Goal: Task Accomplishment & Management: Manage account settings

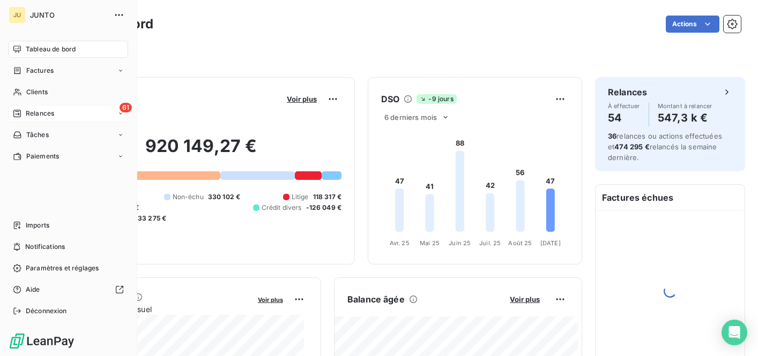
click at [20, 112] on icon at bounding box center [17, 114] width 8 height 8
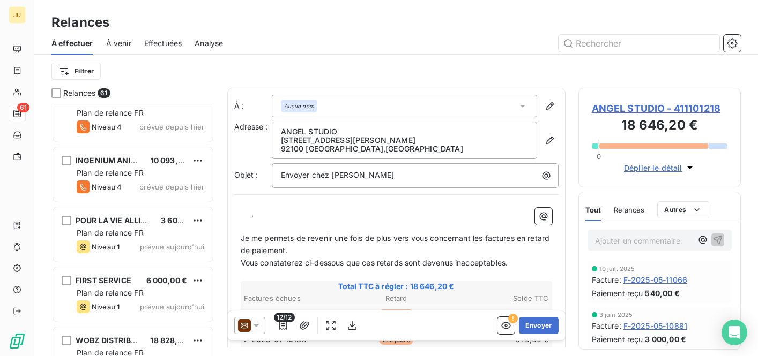
scroll to position [3410, 0]
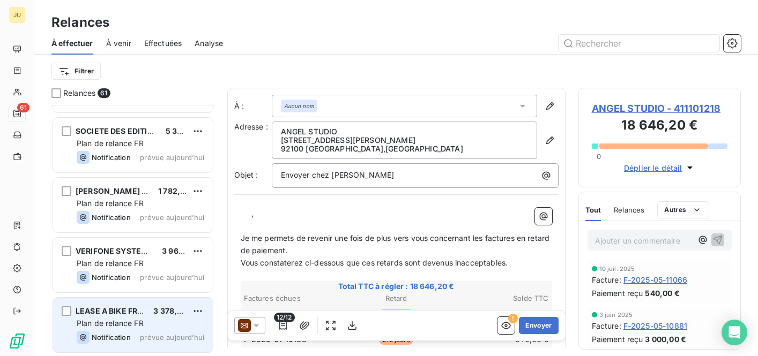
click at [151, 335] on span "prévue aujourd’hui" at bounding box center [172, 337] width 64 height 9
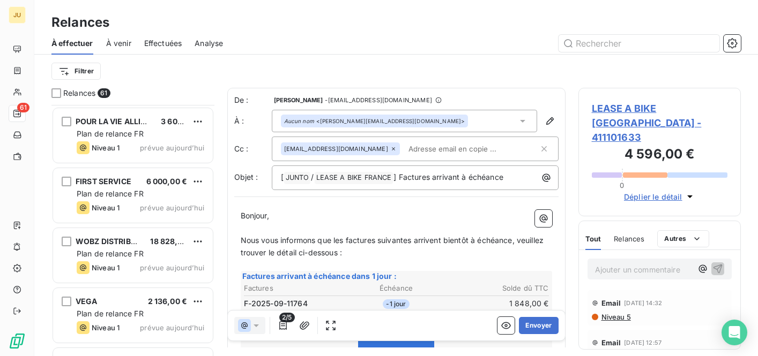
scroll to position [2995, 0]
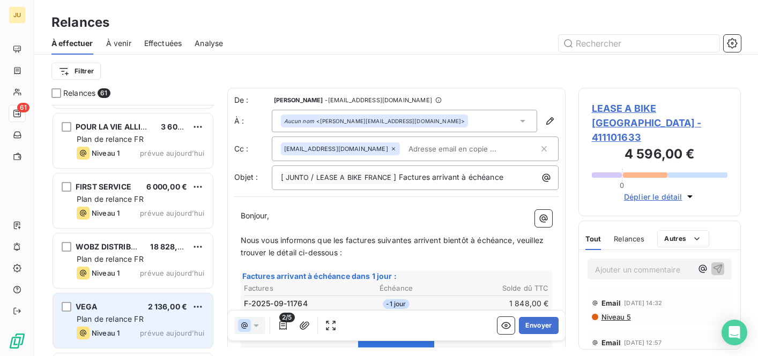
click at [111, 309] on div "VEGA 2 136,00 €" at bounding box center [141, 307] width 128 height 10
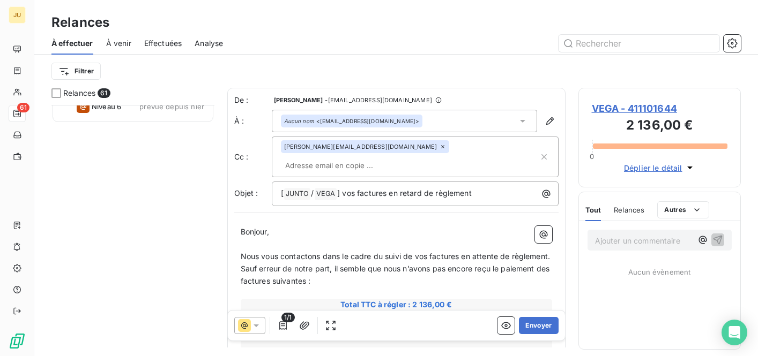
scroll to position [2104, 0]
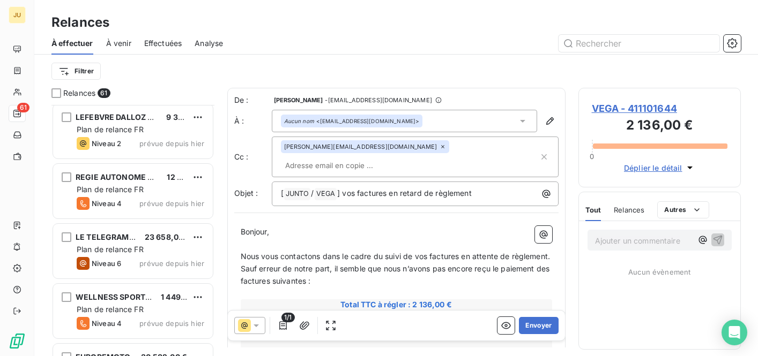
click at [490, 316] on div "1/1 Envoyer" at bounding box center [396, 326] width 337 height 30
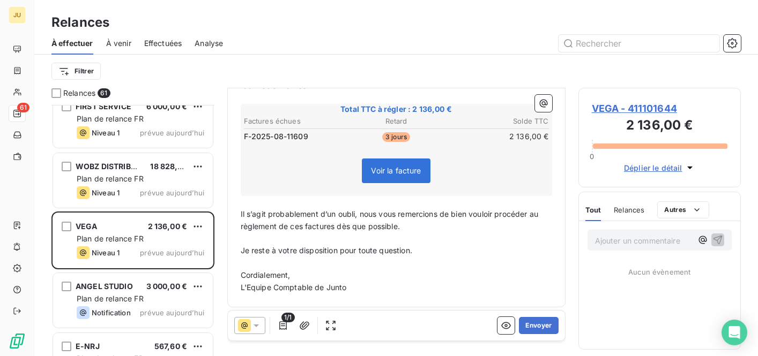
scroll to position [3072, 0]
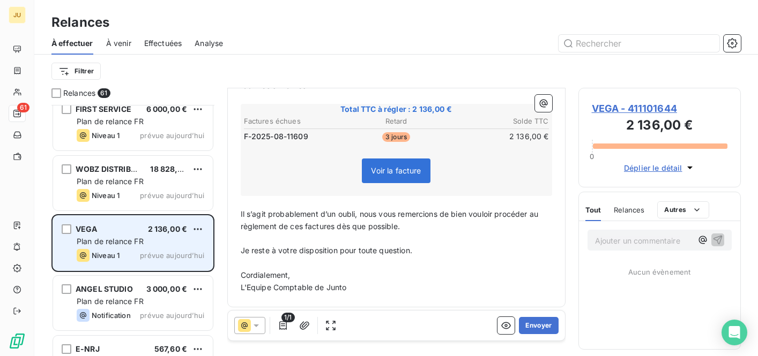
click at [161, 241] on div "Plan de relance FR" at bounding box center [141, 241] width 128 height 11
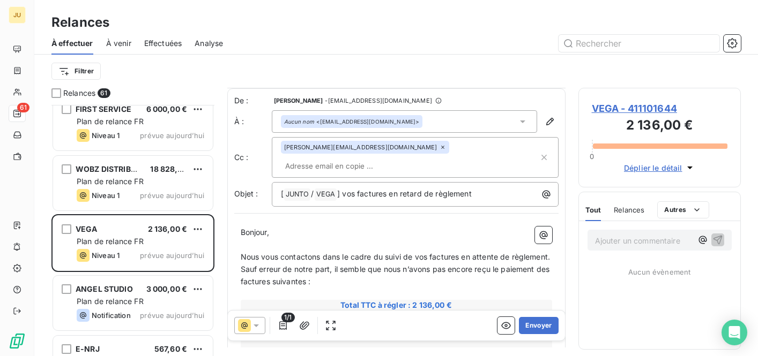
scroll to position [196, 0]
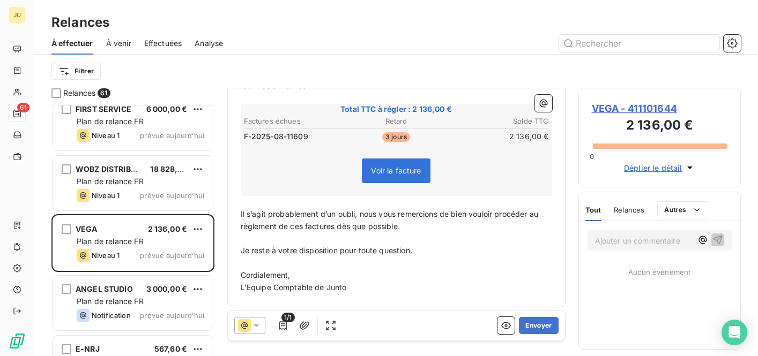
click at [255, 322] on icon at bounding box center [256, 325] width 11 height 11
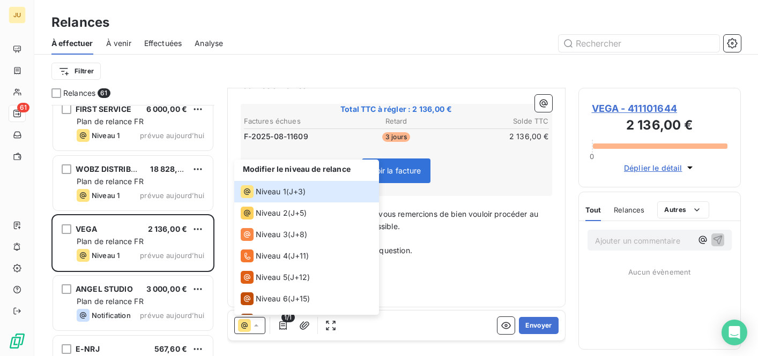
click at [388, 259] on p "﻿" at bounding box center [396, 263] width 311 height 12
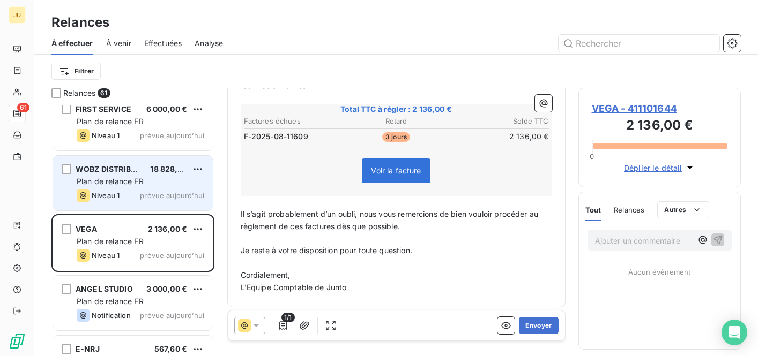
click at [139, 177] on span "Plan de relance FR" at bounding box center [110, 181] width 67 height 9
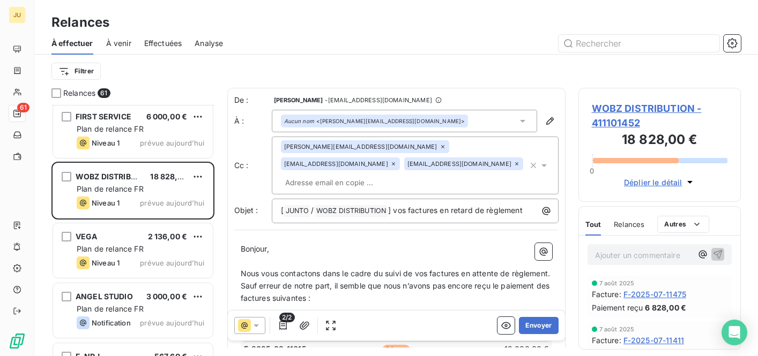
scroll to position [3053, 0]
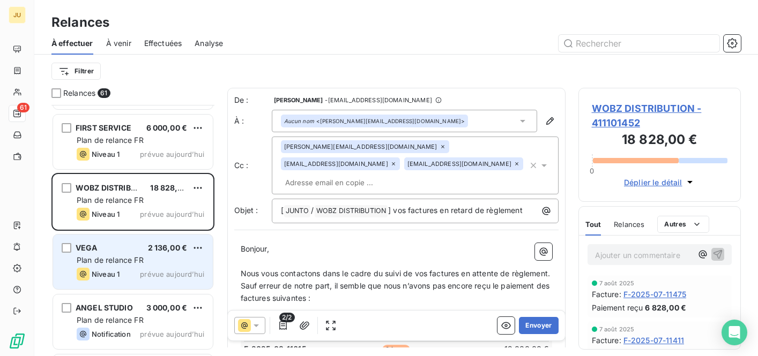
click at [144, 257] on div "Plan de relance FR" at bounding box center [141, 260] width 128 height 11
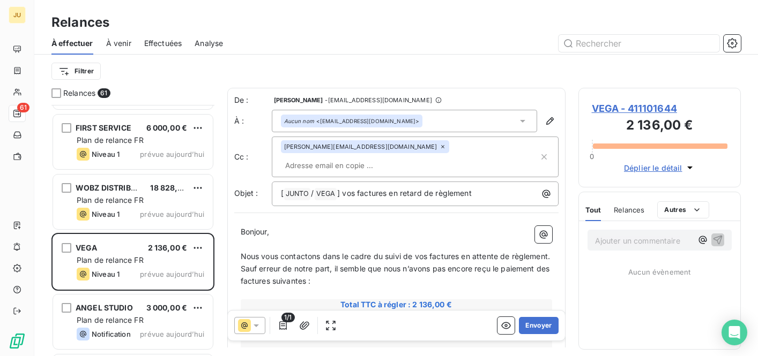
click at [405, 158] on input "text" at bounding box center [343, 166] width 124 height 16
click at [391, 158] on input "text" at bounding box center [410, 166] width 258 height 16
paste input "[PERSON_NAME][EMAIL_ADDRESS][DOMAIN_NAME]"
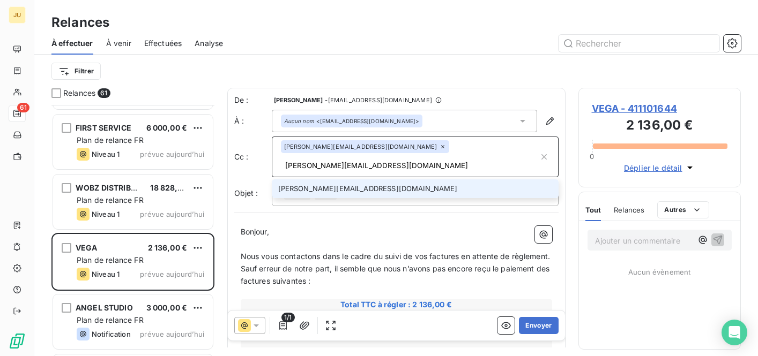
type input "[PERSON_NAME][EMAIL_ADDRESS][DOMAIN_NAME]"
click at [423, 180] on li "[PERSON_NAME][EMAIL_ADDRESS][DOMAIN_NAME]" at bounding box center [415, 189] width 287 height 19
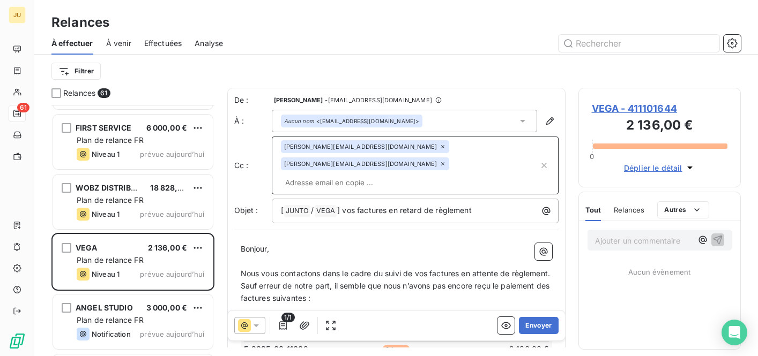
click at [395, 175] on input "text" at bounding box center [410, 183] width 258 height 16
click at [395, 169] on div "[PERSON_NAME][EMAIL_ADDRESS][DOMAIN_NAME] [PERSON_NAME][EMAIL_ADDRESS][DOMAIN_N…" at bounding box center [410, 165] width 258 height 50
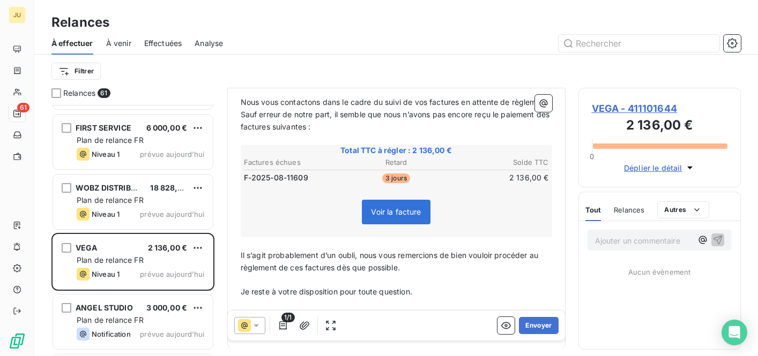
scroll to position [212, 0]
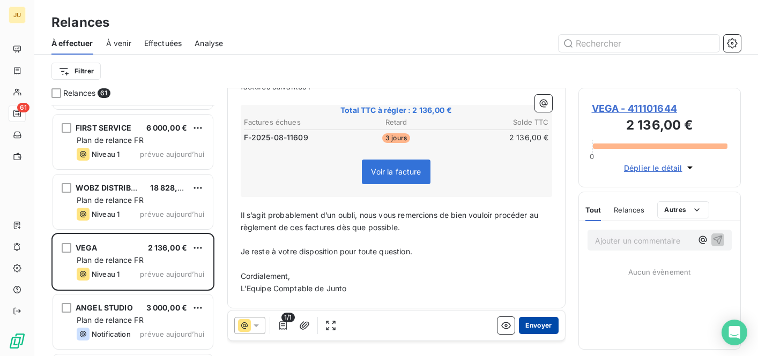
click at [528, 320] on button "Envoyer" at bounding box center [538, 325] width 39 height 17
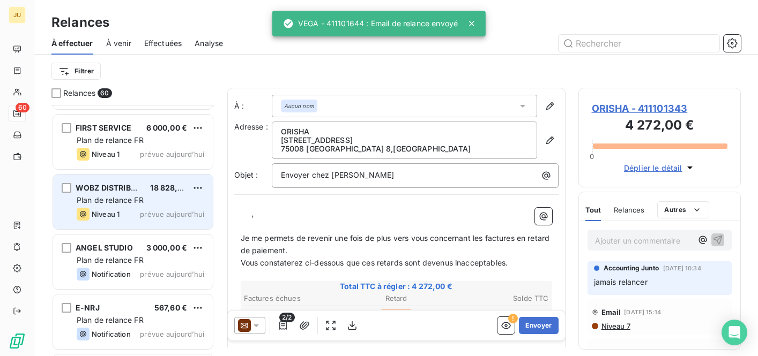
click at [186, 207] on div "WOBZ DISTRIBUTION 18 828,00 € Plan de relance FR Niveau 1 prévue [DATE]" at bounding box center [133, 202] width 160 height 55
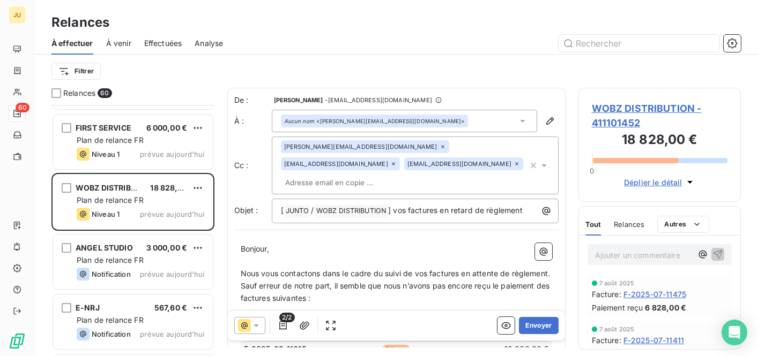
click at [405, 175] on input "text" at bounding box center [343, 183] width 124 height 16
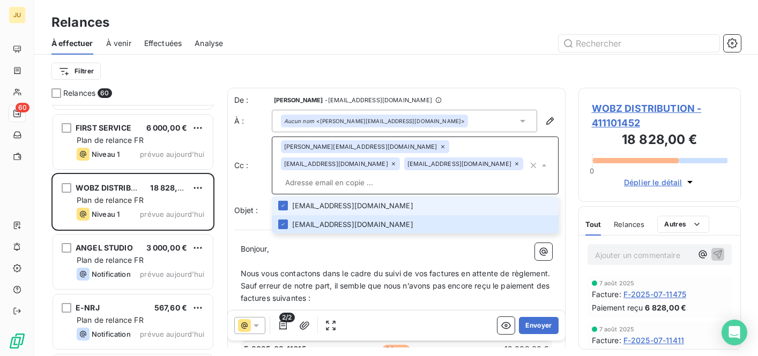
paste input "[EMAIL_ADDRESS][DOMAIN_NAME]"
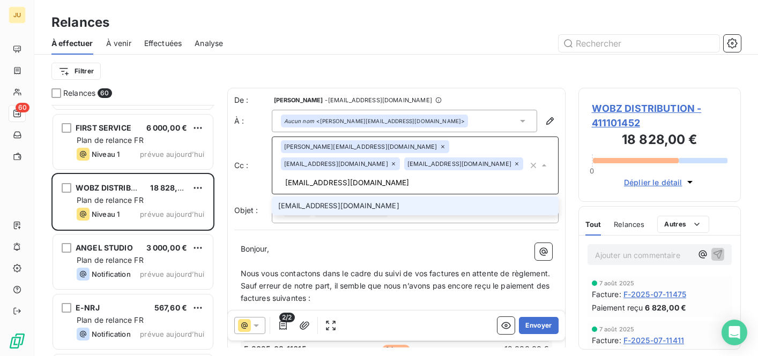
type input "[EMAIL_ADDRESS][DOMAIN_NAME]"
click at [409, 197] on li "[EMAIL_ADDRESS][DOMAIN_NAME]" at bounding box center [415, 206] width 287 height 19
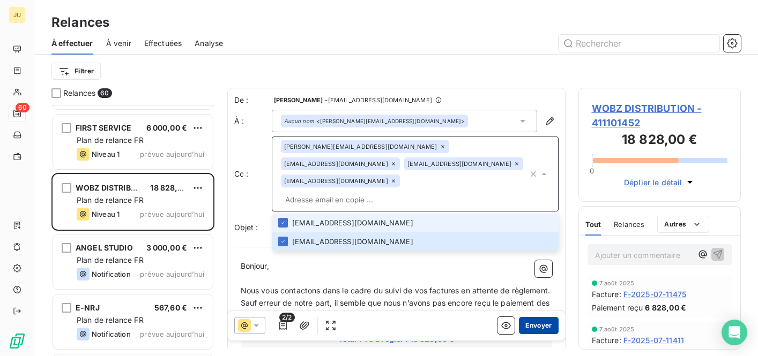
click at [521, 330] on button "Envoyer" at bounding box center [538, 325] width 39 height 17
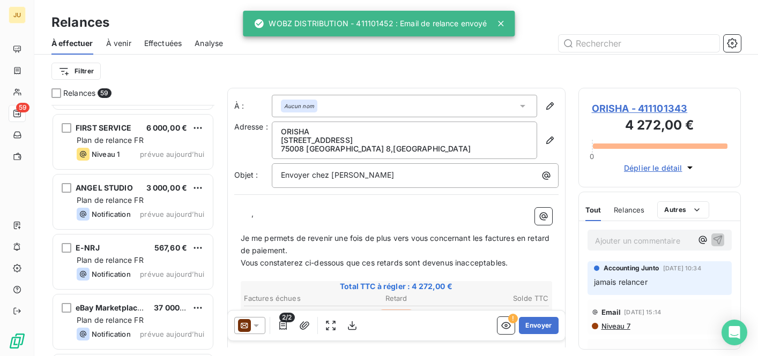
click at [180, 170] on div "FIRST SERVICE 6 000,00 € Plan de relance FR Niveau 1 prévue [DATE]" at bounding box center [132, 143] width 163 height 60
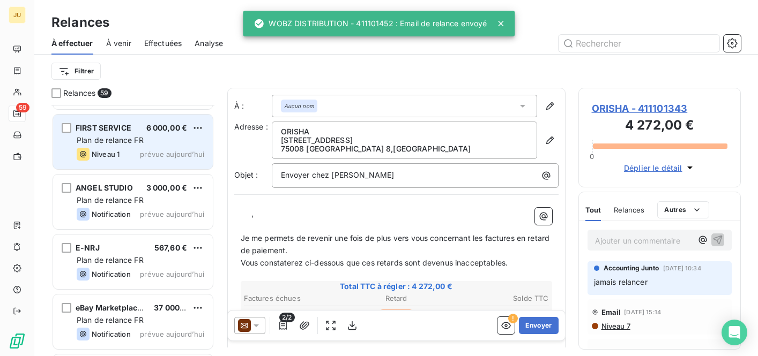
click at [175, 151] on span "prévue aujourd’hui" at bounding box center [172, 154] width 64 height 9
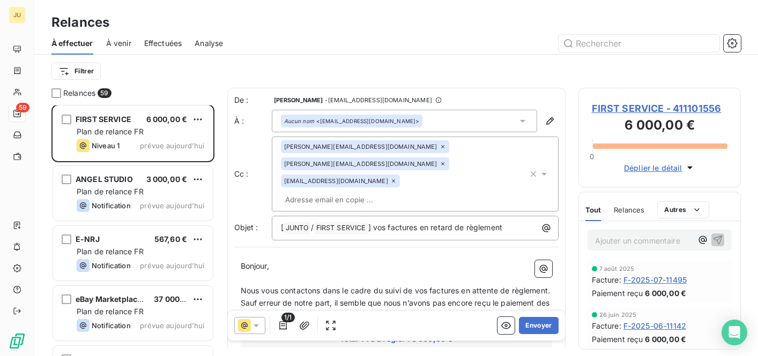
click at [625, 240] on p "Ajouter un commentaire ﻿" at bounding box center [644, 240] width 98 height 13
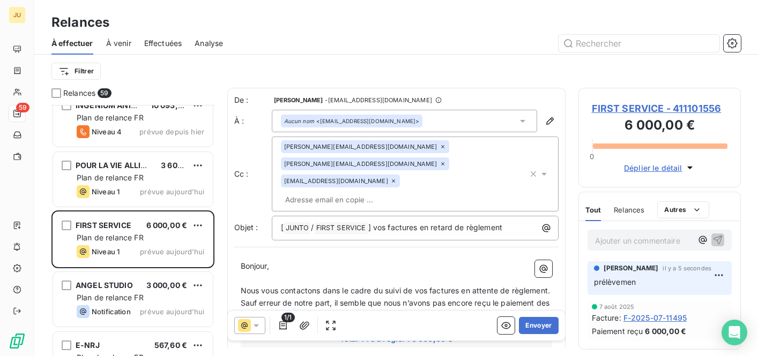
scroll to position [2941, 0]
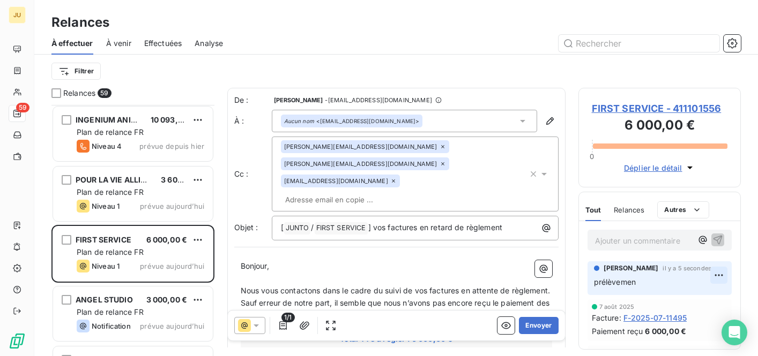
click at [711, 278] on html "JU 59 Relances À effectuer À venir Effectuées Analyse Filtrer Relances 59 EUROP…" at bounding box center [379, 178] width 758 height 356
click at [676, 299] on div "Editer" at bounding box center [685, 299] width 60 height 17
click at [713, 285] on icon "button" at bounding box center [718, 282] width 11 height 11
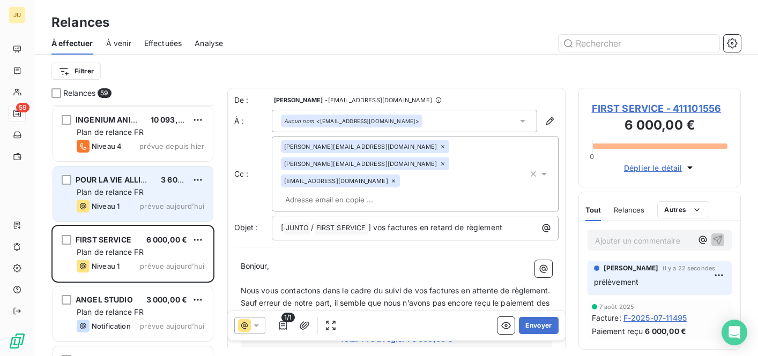
click at [186, 204] on span "prévue aujourd’hui" at bounding box center [172, 206] width 64 height 9
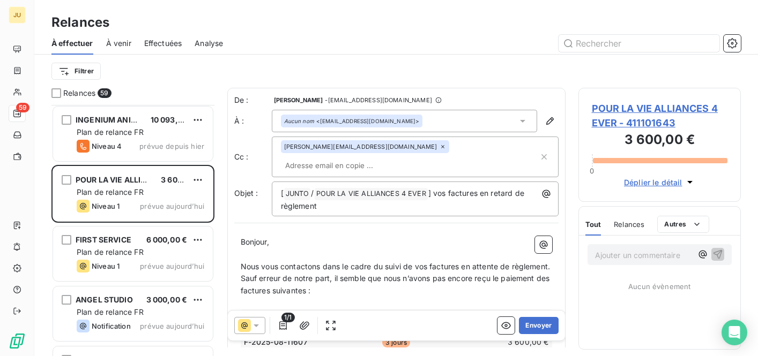
click at [405, 158] on input "text" at bounding box center [343, 166] width 124 height 16
click at [409, 158] on input "text" at bounding box center [410, 166] width 258 height 16
paste input "[PERSON_NAME][EMAIL_ADDRESS][DOMAIN_NAME]"
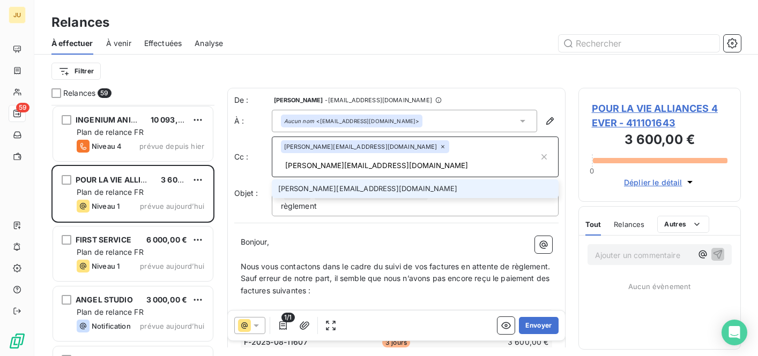
type input "[PERSON_NAME][EMAIL_ADDRESS][DOMAIN_NAME]"
click at [392, 180] on li "[PERSON_NAME][EMAIL_ADDRESS][DOMAIN_NAME]" at bounding box center [415, 189] width 287 height 19
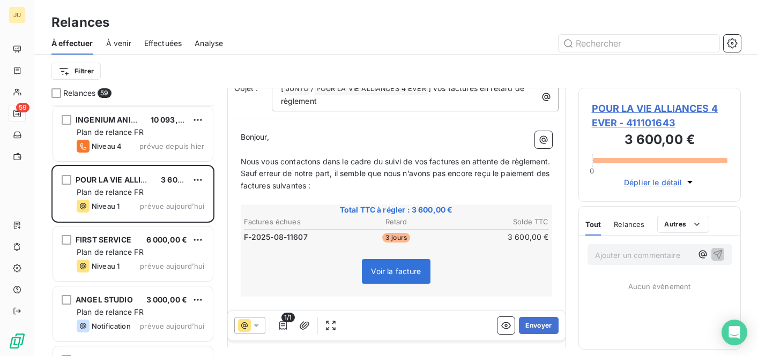
scroll to position [200, 0]
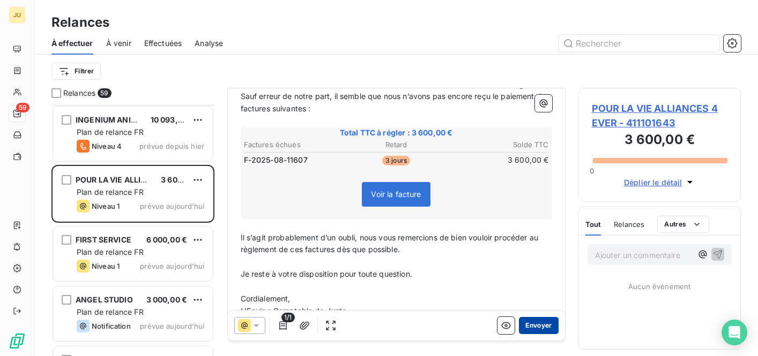
click at [534, 318] on button "Envoyer" at bounding box center [538, 325] width 39 height 17
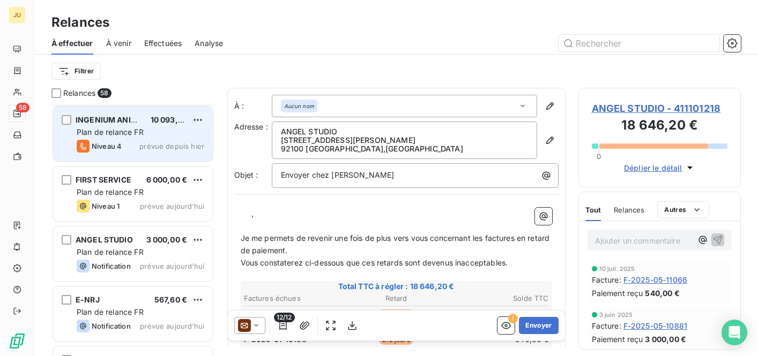
click at [170, 126] on div "INGENIUM ANIMALIS 10 093,67 € Plan de relance FR Niveau 4 prévue depuis [DATE]" at bounding box center [133, 134] width 160 height 55
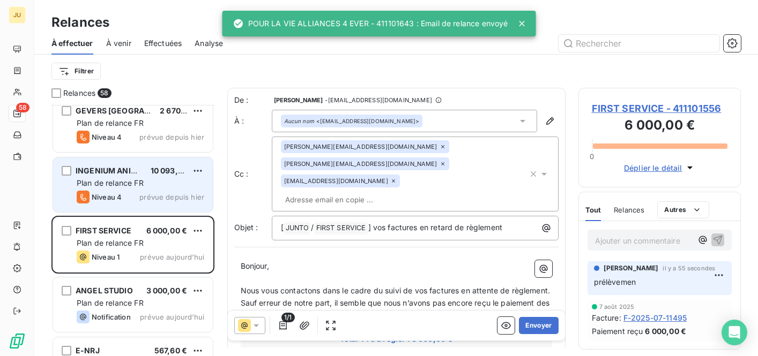
scroll to position [2887, 0]
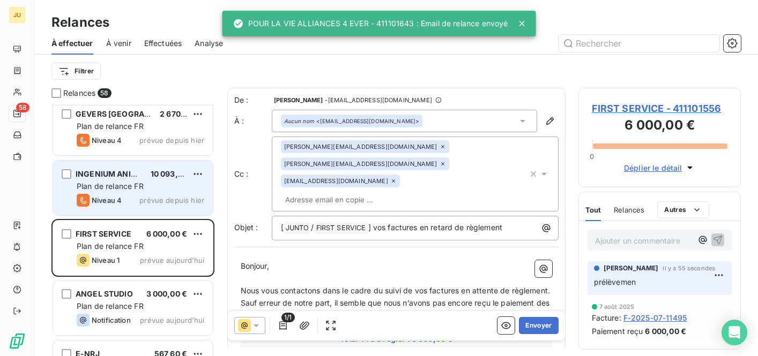
click at [169, 181] on div "Plan de relance FR" at bounding box center [141, 186] width 128 height 11
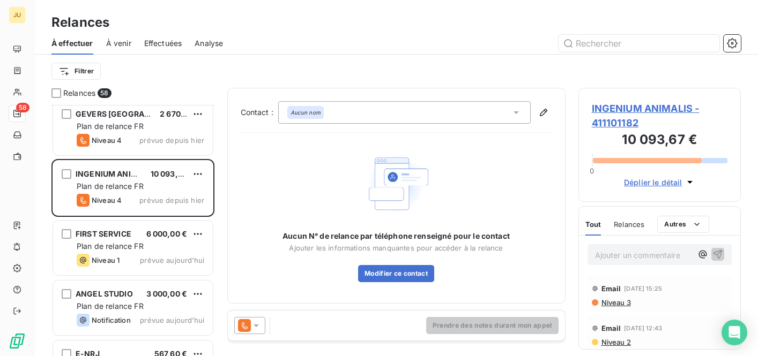
click at [627, 251] on p "Ajouter un commentaire ﻿" at bounding box center [644, 255] width 98 height 13
click at [712, 259] on icon "button" at bounding box center [717, 254] width 11 height 11
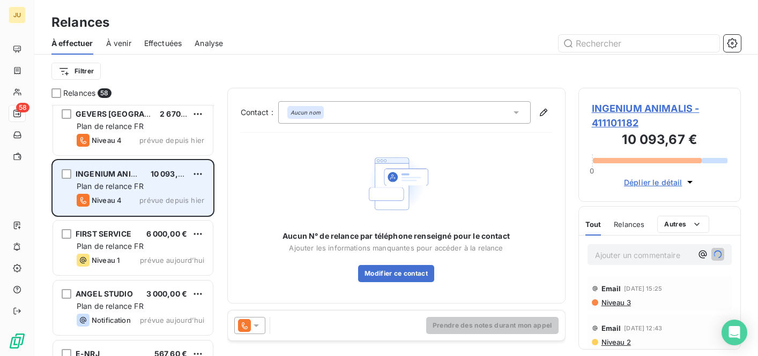
scroll to position [2812, 0]
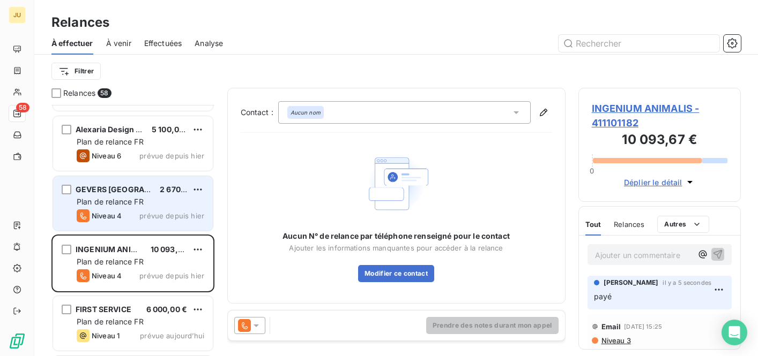
click at [160, 191] on span "2 670,00 €" at bounding box center [180, 189] width 41 height 9
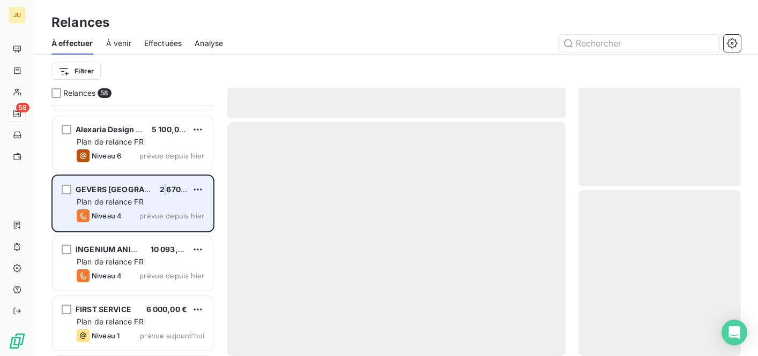
click at [160, 191] on span "2 670,00 €" at bounding box center [180, 189] width 41 height 9
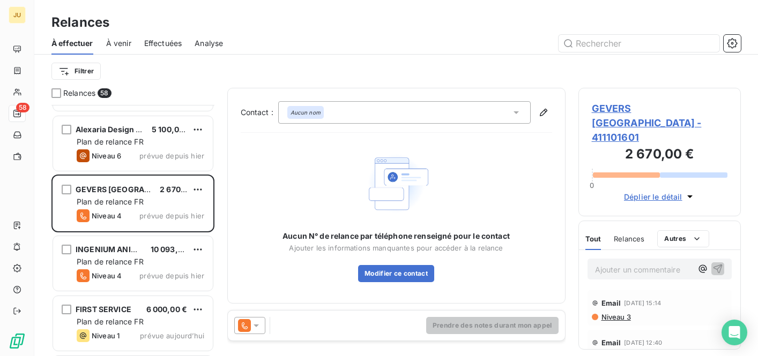
click at [241, 321] on icon at bounding box center [244, 325] width 13 height 13
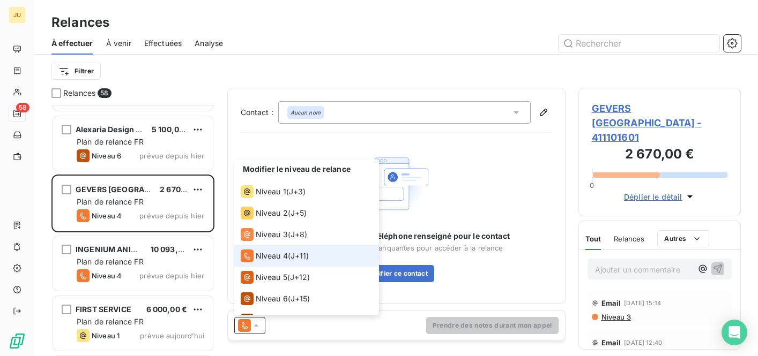
click at [272, 266] on li "Niveau 4 ( J+11 )" at bounding box center [306, 255] width 145 height 21
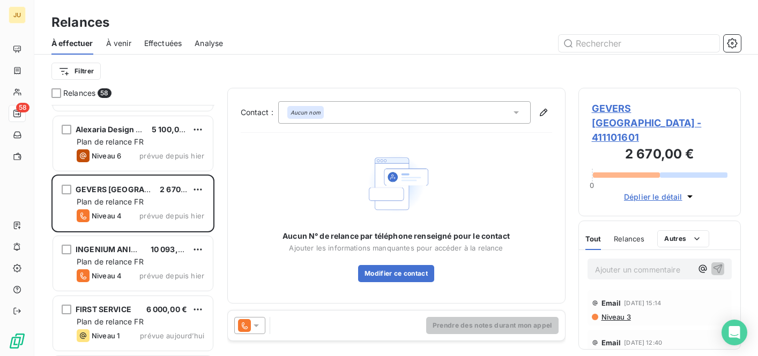
click at [250, 323] on icon at bounding box center [244, 325] width 13 height 13
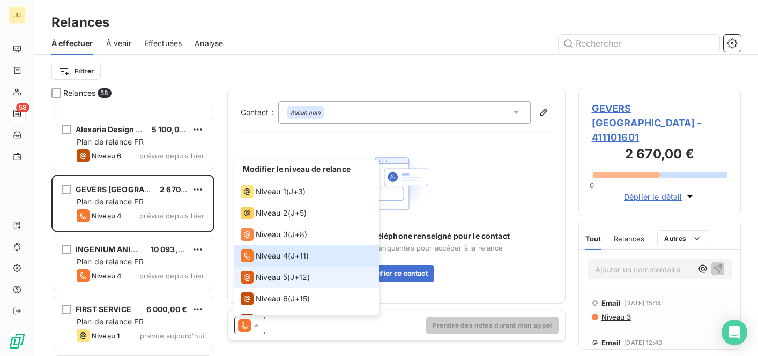
click at [287, 286] on li "Niveau 5 ( J+12 )" at bounding box center [306, 277] width 145 height 21
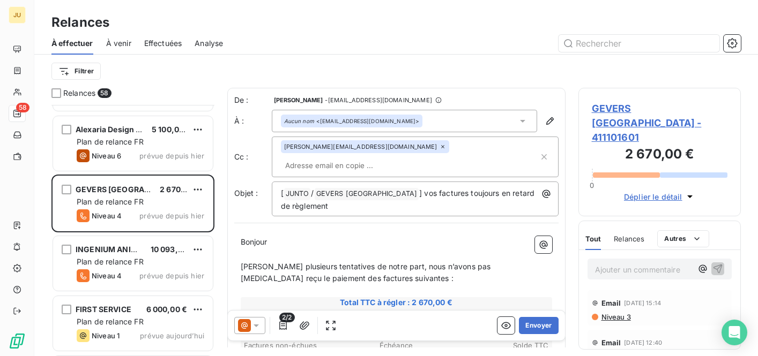
click at [405, 158] on input "text" at bounding box center [343, 166] width 124 height 16
paste input "[PERSON_NAME][EMAIL_ADDRESS][DOMAIN_NAME]"
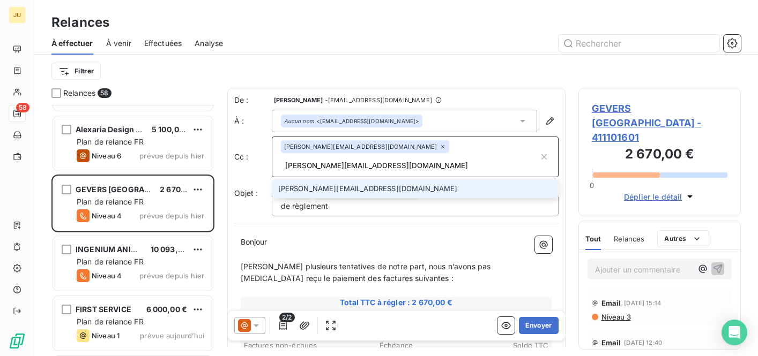
type input "[PERSON_NAME][EMAIL_ADDRESS][DOMAIN_NAME]"
click at [406, 180] on li "[PERSON_NAME][EMAIL_ADDRESS][DOMAIN_NAME]" at bounding box center [415, 189] width 287 height 19
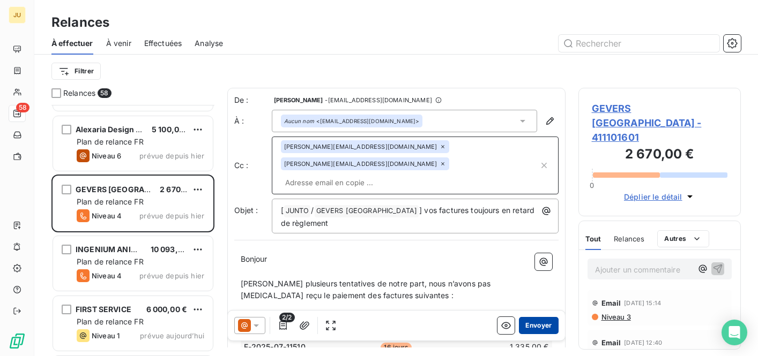
click at [528, 332] on button "Envoyer" at bounding box center [538, 325] width 39 height 17
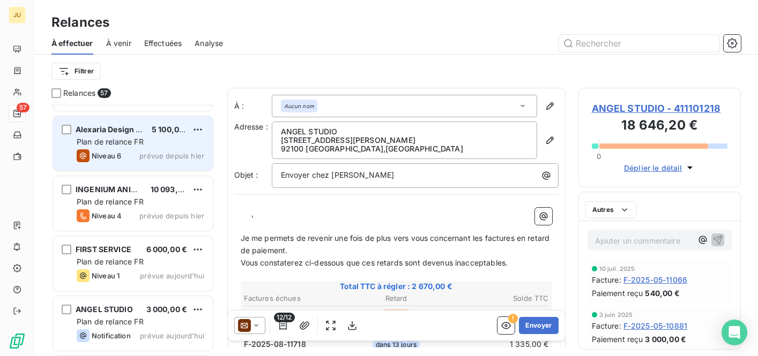
click at [169, 148] on div "Alexaria Design Sàrl 5 100,00 € Plan de relance FR Niveau 6 prévue depuis [DATE]" at bounding box center [133, 143] width 160 height 55
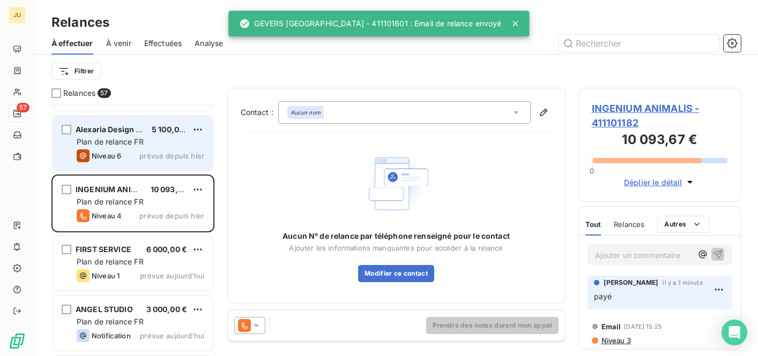
click at [167, 153] on span "prévue depuis hier" at bounding box center [171, 156] width 65 height 9
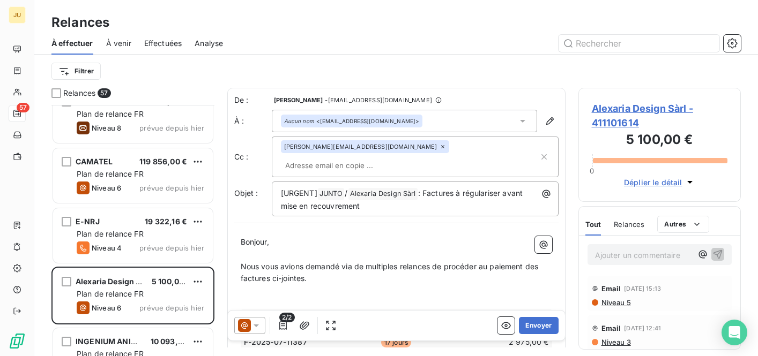
click at [405, 158] on input "text" at bounding box center [343, 166] width 124 height 16
paste input "[PERSON_NAME][EMAIL_ADDRESS][DOMAIN_NAME]"
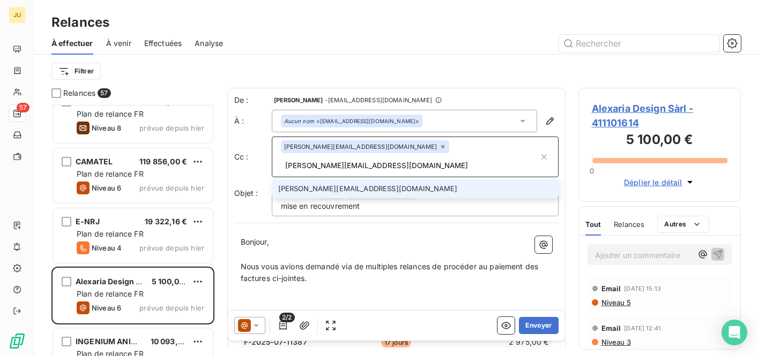
type input "[PERSON_NAME][EMAIL_ADDRESS][DOMAIN_NAME]"
click at [409, 180] on li "[PERSON_NAME][EMAIL_ADDRESS][DOMAIN_NAME]" at bounding box center [415, 189] width 287 height 19
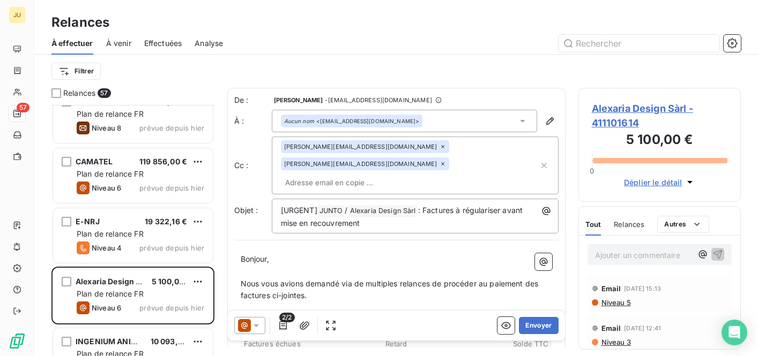
paste input "[EMAIL_ADDRESS][DOMAIN_NAME]"
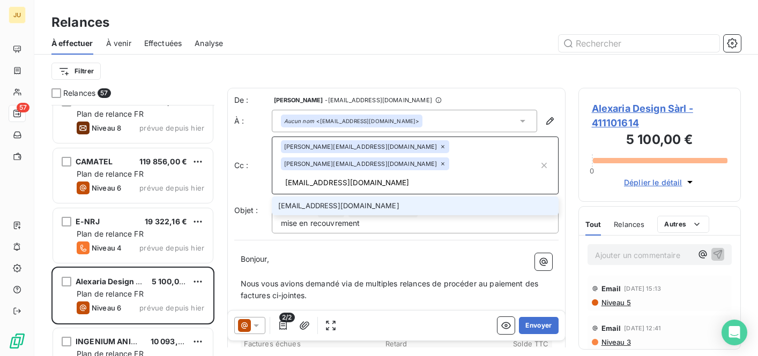
type input "[EMAIL_ADDRESS][DOMAIN_NAME]"
click at [381, 197] on li "[EMAIL_ADDRESS][DOMAIN_NAME]" at bounding box center [415, 206] width 287 height 19
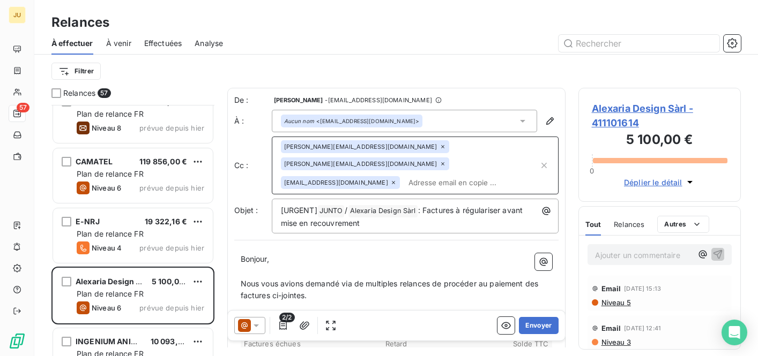
click at [404, 175] on input "text" at bounding box center [471, 183] width 135 height 16
click at [353, 266] on p "﻿" at bounding box center [396, 272] width 311 height 12
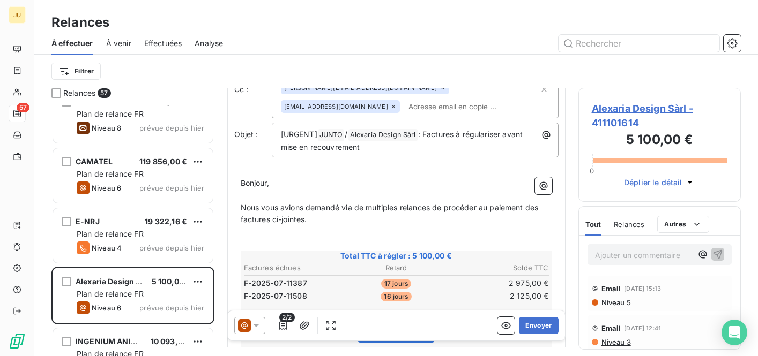
scroll to position [75, 0]
click at [250, 322] on icon at bounding box center [244, 325] width 13 height 13
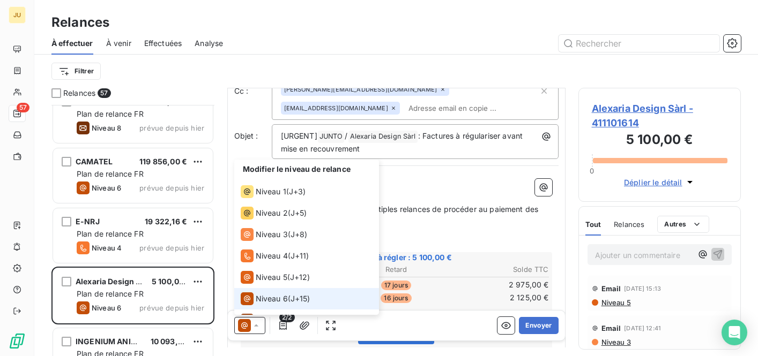
click at [250, 322] on icon at bounding box center [244, 325] width 13 height 13
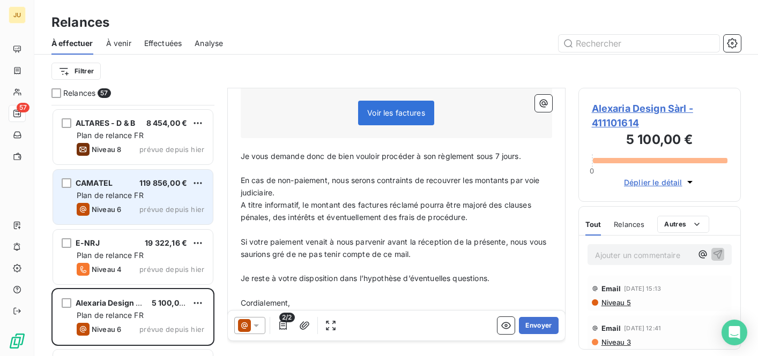
scroll to position [2651, 0]
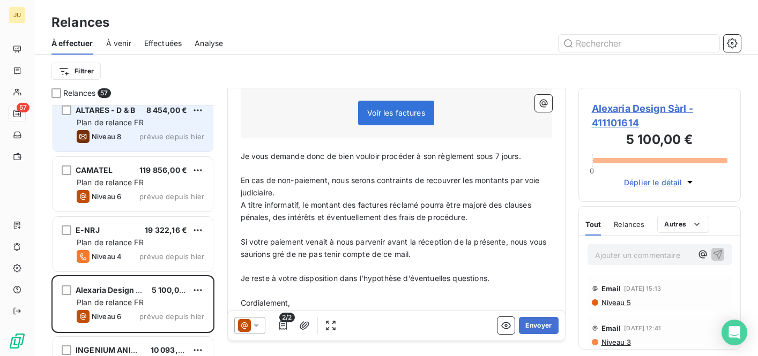
click at [156, 125] on div "Plan de relance FR" at bounding box center [141, 122] width 128 height 11
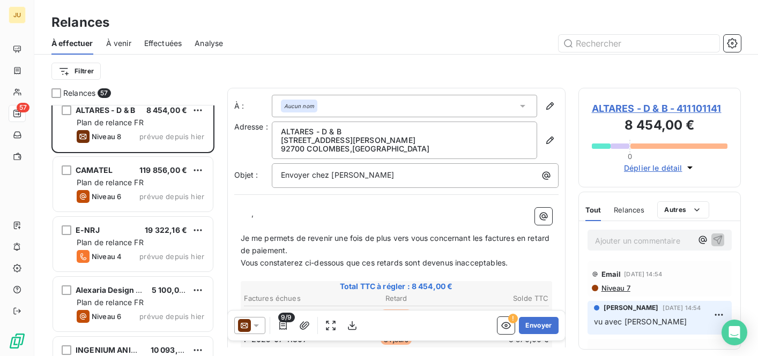
click at [630, 241] on p "Ajouter un commentaire ﻿" at bounding box center [644, 240] width 98 height 13
click at [713, 237] on icon "button" at bounding box center [717, 239] width 9 height 9
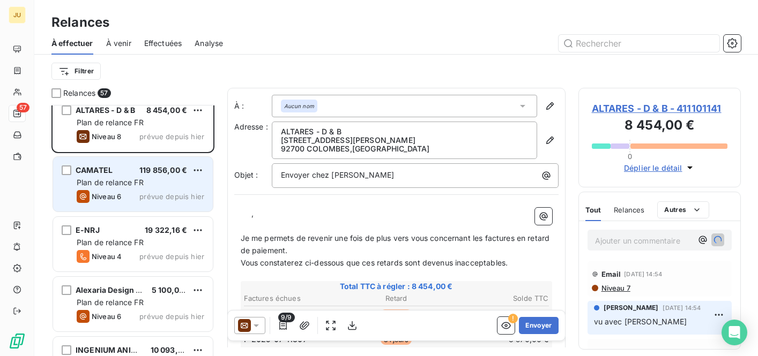
click at [166, 186] on div "Plan de relance FR" at bounding box center [141, 182] width 128 height 11
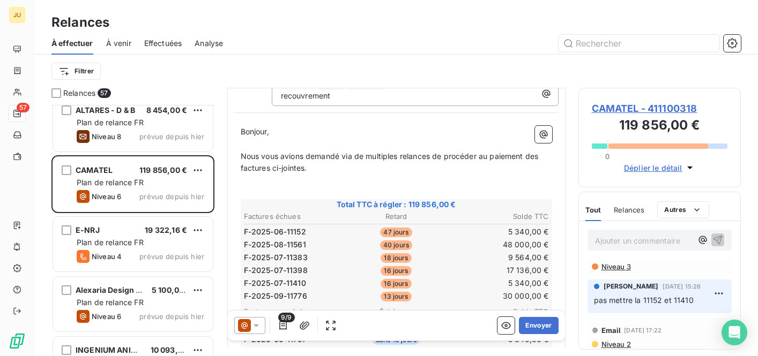
scroll to position [154, 0]
click at [283, 326] on icon "button" at bounding box center [283, 326] width 8 height 9
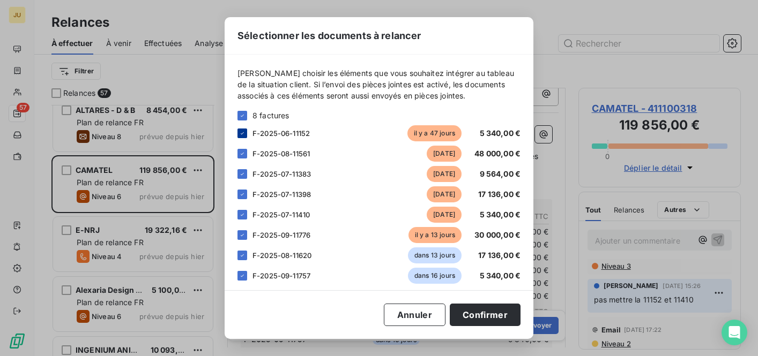
click at [245, 136] on div at bounding box center [242, 134] width 10 height 10
click at [242, 215] on icon at bounding box center [242, 215] width 3 height 2
click at [471, 312] on button "Confirmer" at bounding box center [485, 315] width 71 height 23
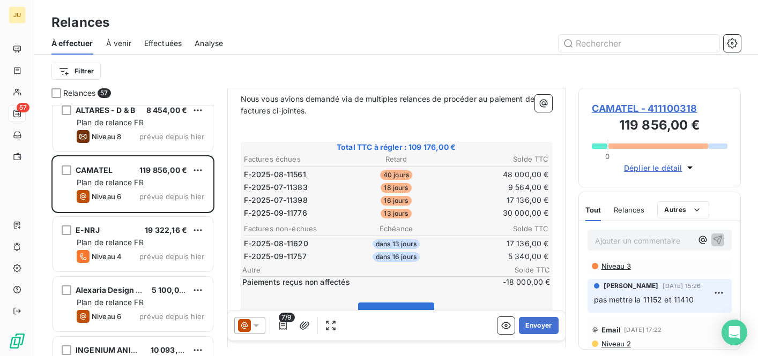
scroll to position [223, 0]
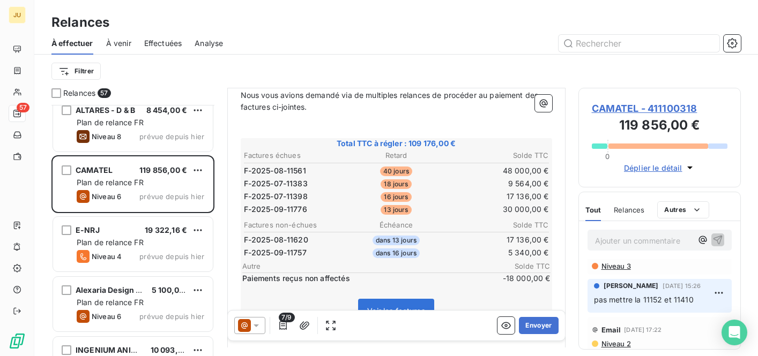
click at [256, 322] on icon at bounding box center [256, 325] width 11 height 11
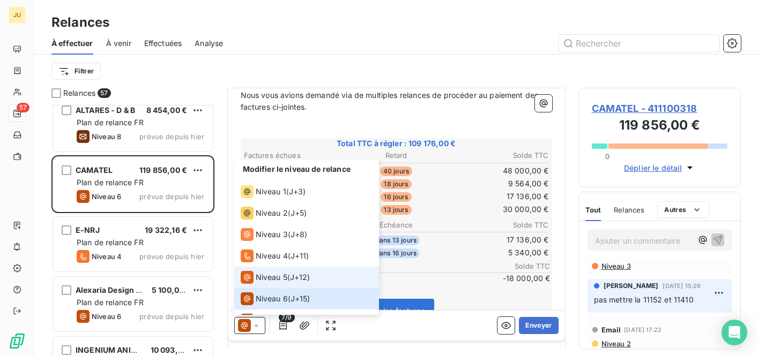
click at [280, 285] on li "Niveau 5 ( J+12 )" at bounding box center [306, 277] width 145 height 21
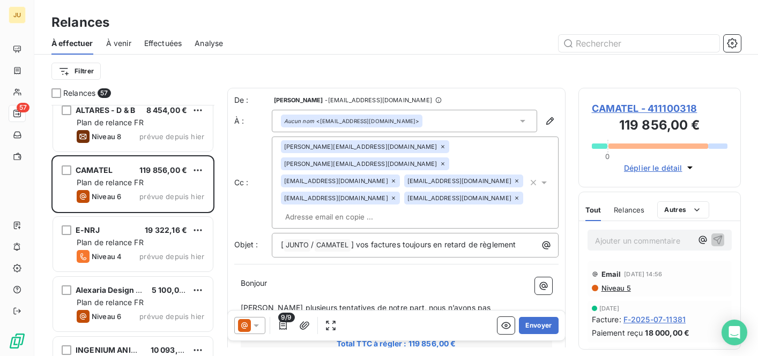
click at [287, 320] on span "9/9" at bounding box center [286, 318] width 16 height 10
click at [285, 322] on span "9/9" at bounding box center [286, 318] width 16 height 10
click at [281, 325] on icon "button" at bounding box center [283, 325] width 11 height 11
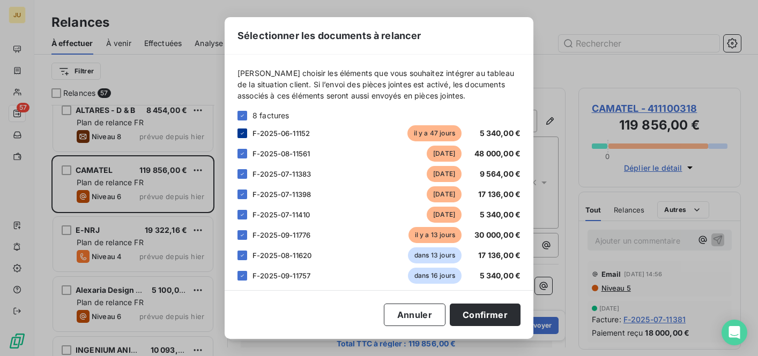
click at [244, 137] on div at bounding box center [242, 134] width 10 height 10
click at [242, 215] on icon at bounding box center [242, 215] width 6 height 6
click at [464, 316] on button "Confirmer" at bounding box center [485, 315] width 71 height 23
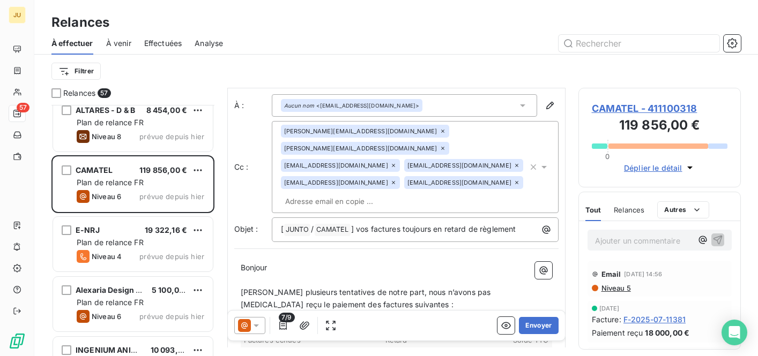
scroll to position [0, 0]
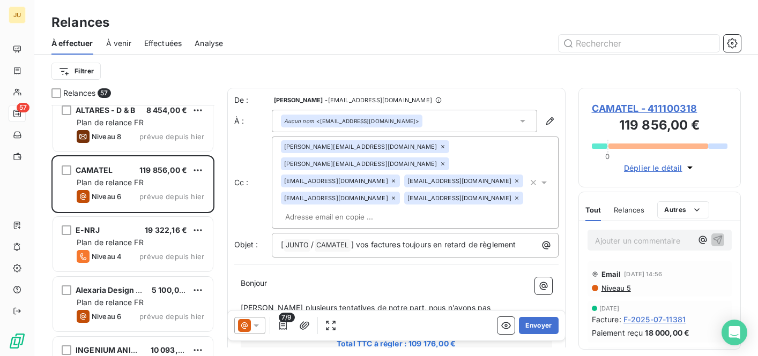
click at [622, 289] on span "Niveau 5" at bounding box center [615, 288] width 31 height 9
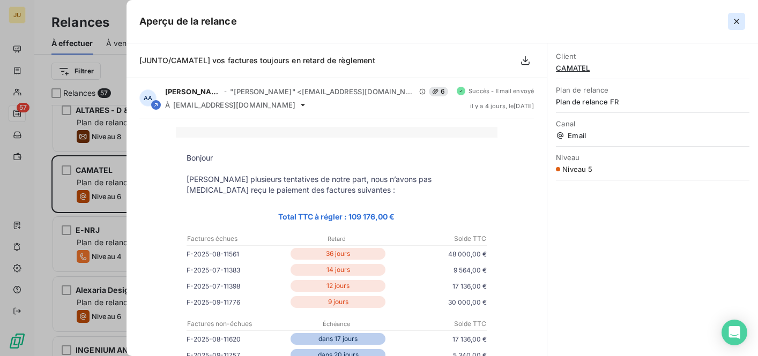
click at [738, 24] on icon "button" at bounding box center [736, 21] width 5 height 5
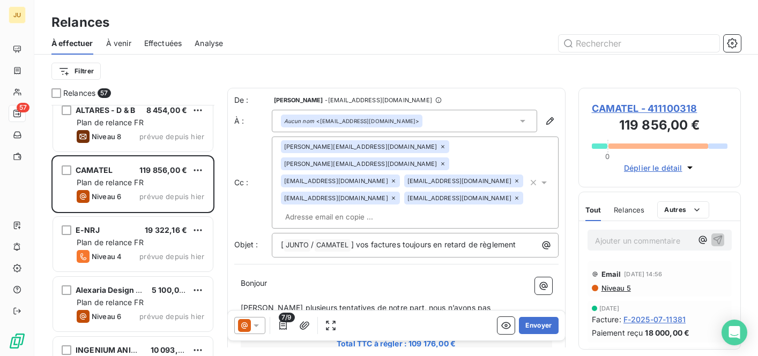
click at [375, 198] on div "[PERSON_NAME][EMAIL_ADDRESS][DOMAIN_NAME] [DOMAIN_NAME][EMAIL_ADDRESS][DOMAIN_N…" at bounding box center [404, 182] width 247 height 85
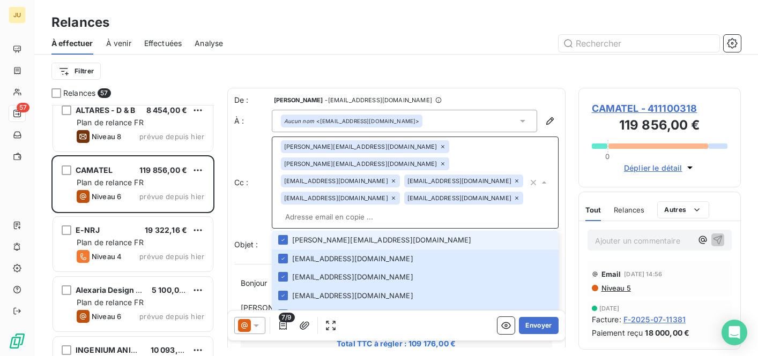
paste input "[PERSON_NAME][EMAIL_ADDRESS][DOMAIN_NAME]"
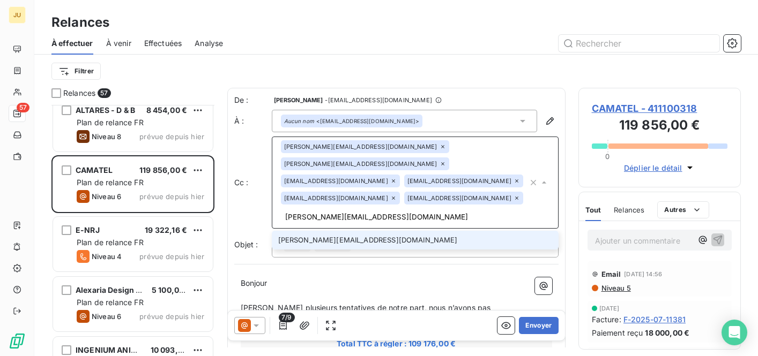
type input "[PERSON_NAME][EMAIL_ADDRESS][DOMAIN_NAME]"
click at [371, 231] on li "[PERSON_NAME][EMAIL_ADDRESS][DOMAIN_NAME]" at bounding box center [415, 240] width 287 height 19
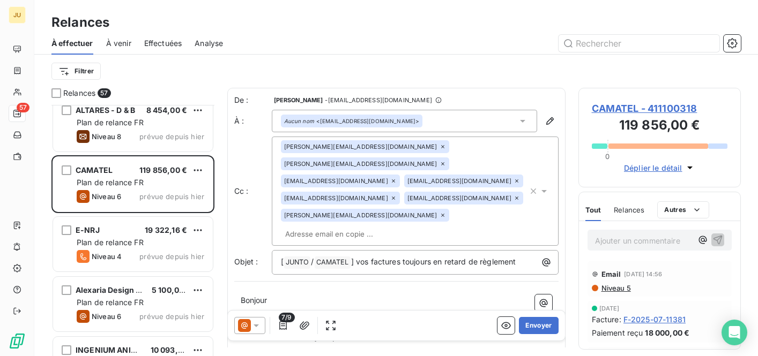
click at [392, 226] on input "text" at bounding box center [343, 234] width 124 height 16
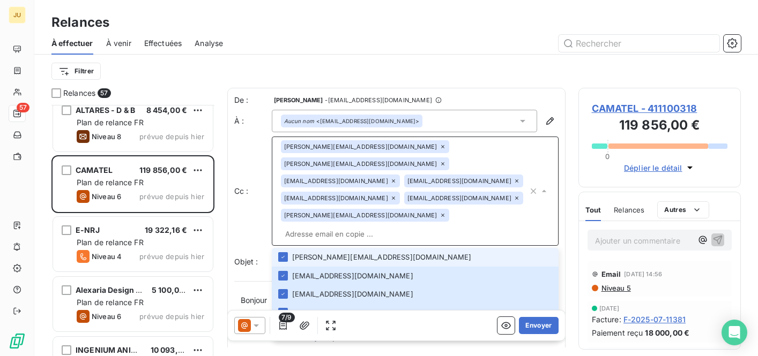
paste input "[EMAIL_ADDRESS][DOMAIN_NAME]"
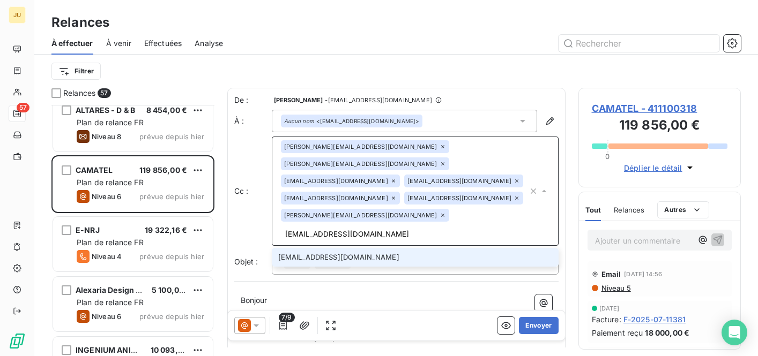
type input "[EMAIL_ADDRESS][DOMAIN_NAME]"
click at [387, 248] on li "[EMAIL_ADDRESS][DOMAIN_NAME]" at bounding box center [415, 257] width 287 height 19
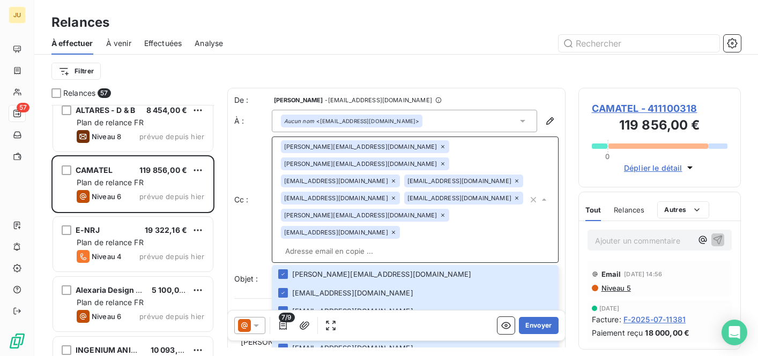
click at [477, 243] on input "text" at bounding box center [404, 251] width 247 height 16
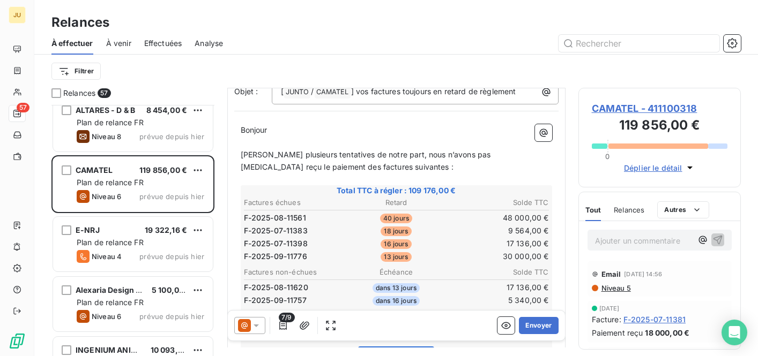
scroll to position [130, 0]
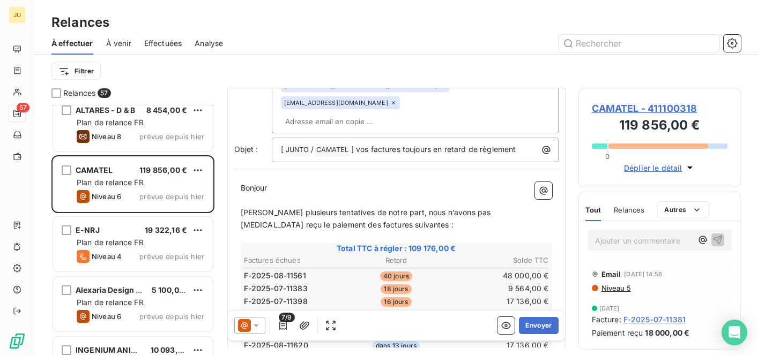
click at [254, 326] on icon at bounding box center [256, 325] width 11 height 11
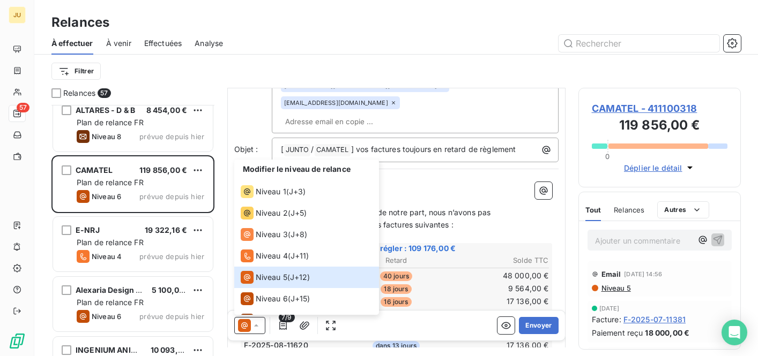
click at [448, 283] on td "9 564,00 €" at bounding box center [498, 289] width 101 height 12
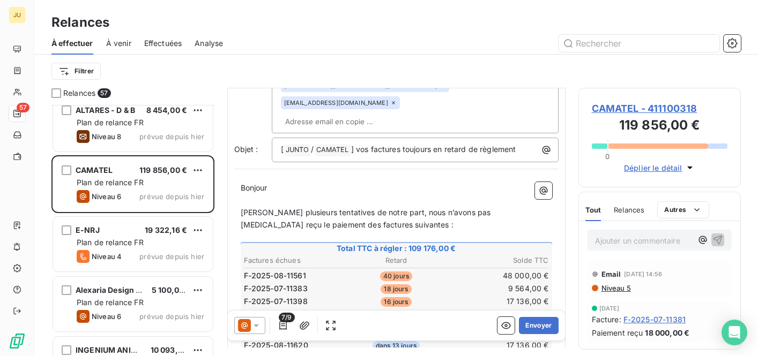
scroll to position [0, 0]
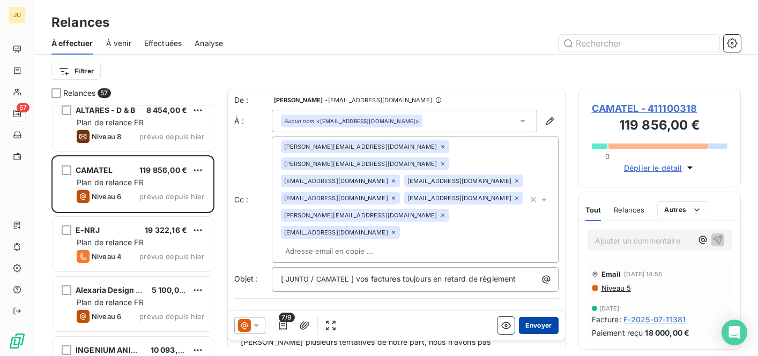
click at [535, 324] on button "Envoyer" at bounding box center [538, 325] width 39 height 17
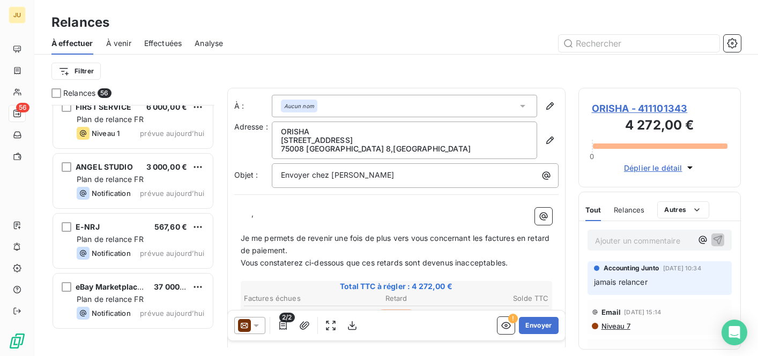
scroll to position [2751, 0]
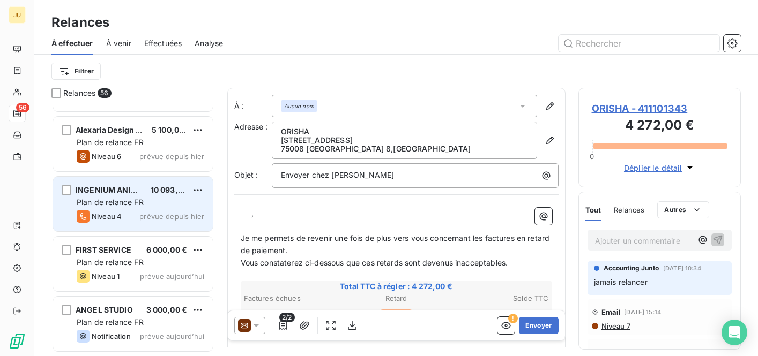
click at [151, 213] on span "prévue depuis hier" at bounding box center [171, 216] width 65 height 9
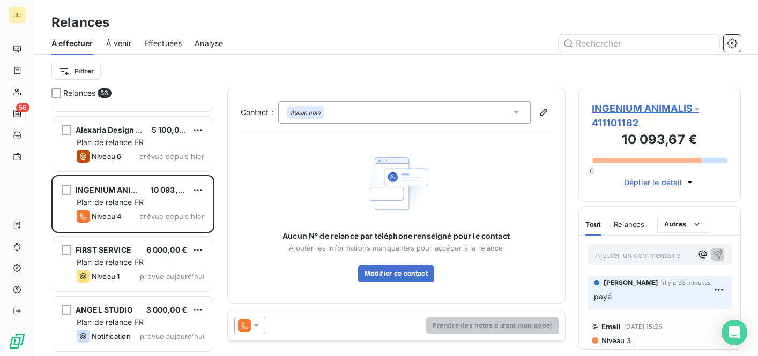
click at [242, 323] on icon at bounding box center [244, 325] width 13 height 13
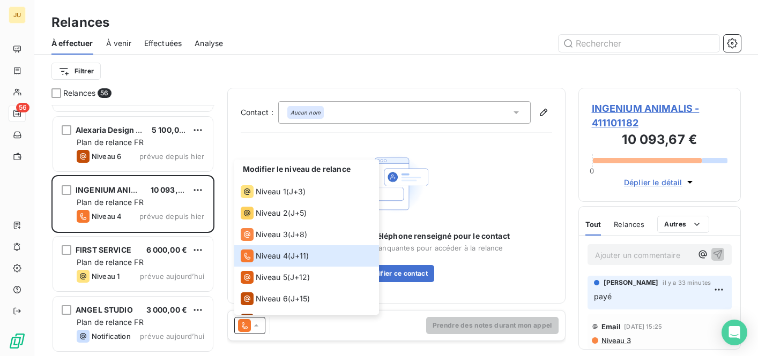
scroll to position [2671, 0]
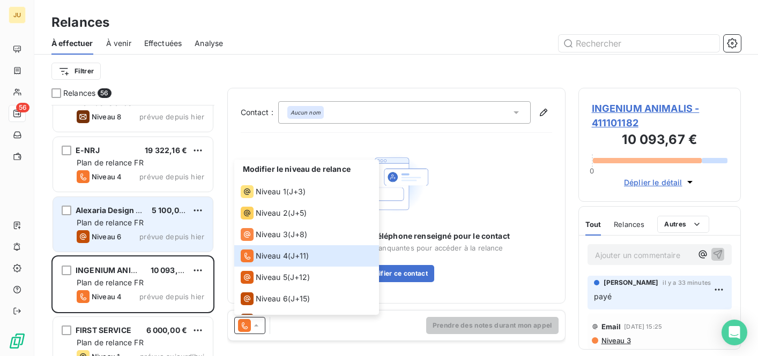
click at [159, 231] on div "Niveau 6 prévue depuis [DATE]" at bounding box center [141, 236] width 128 height 13
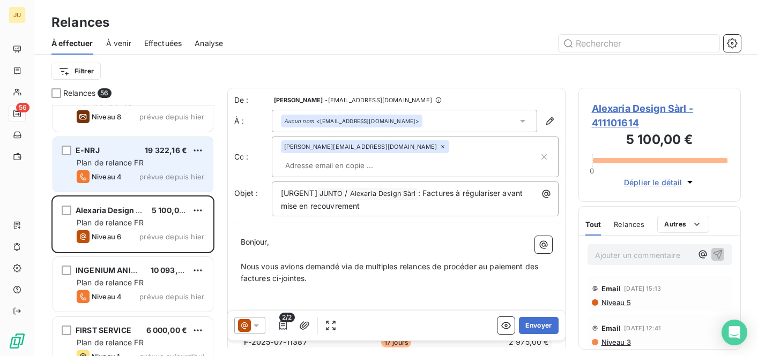
click at [156, 187] on div "E-NRJ 19 322,16 € Plan de relance FR Niveau 4 prévue depuis [DATE]" at bounding box center [133, 164] width 160 height 55
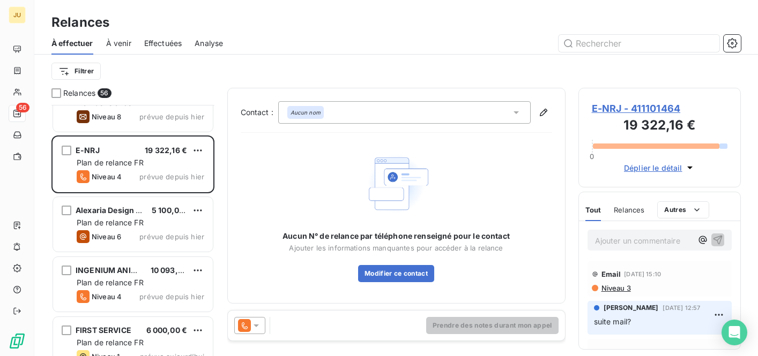
click at [264, 328] on div at bounding box center [249, 325] width 31 height 17
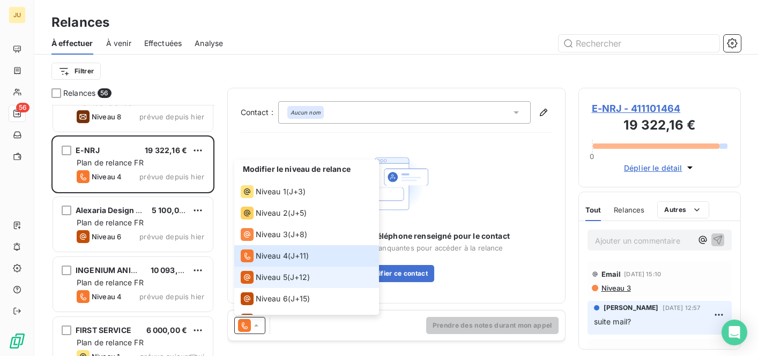
click at [277, 286] on li "Niveau 5 ( J+12 )" at bounding box center [306, 277] width 145 height 21
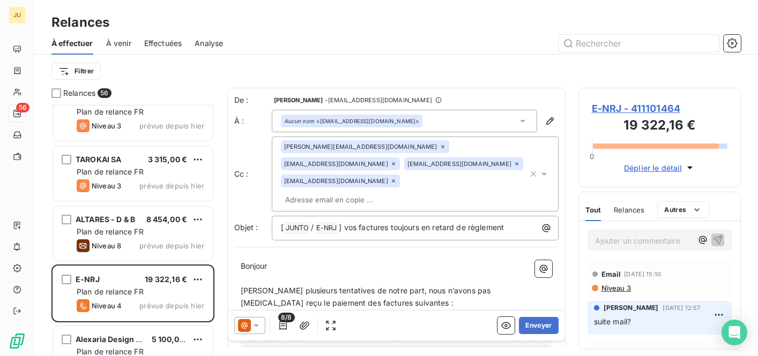
click at [445, 186] on div "[PERSON_NAME][EMAIL_ADDRESS][DOMAIN_NAME] [EMAIL_ADDRESS][DOMAIN_NAME] [EMAIL_A…" at bounding box center [404, 174] width 247 height 68
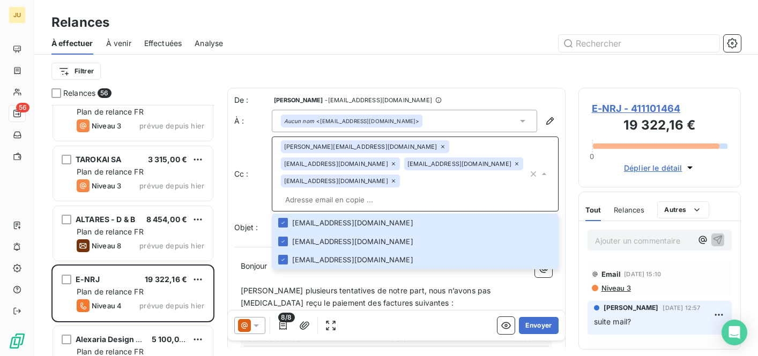
click at [444, 273] on p "﻿" at bounding box center [396, 279] width 311 height 12
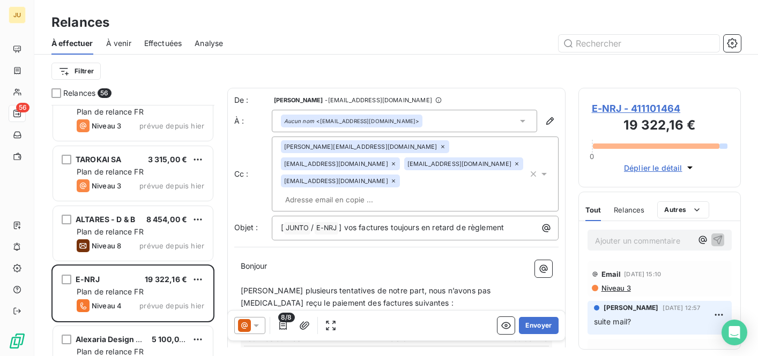
click at [622, 288] on span "Niveau 3" at bounding box center [615, 288] width 31 height 9
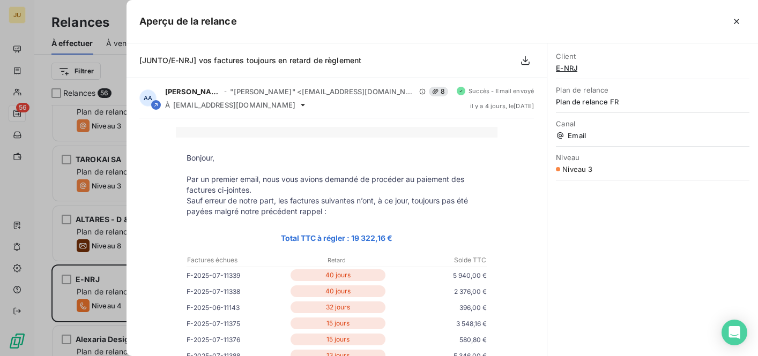
click at [98, 251] on div at bounding box center [379, 178] width 758 height 356
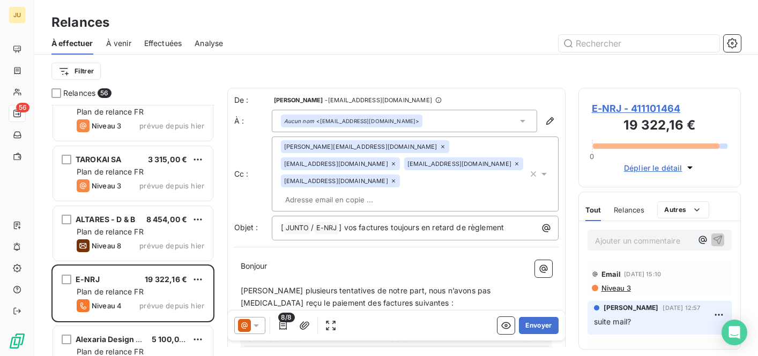
click at [353, 192] on input "text" at bounding box center [343, 200] width 124 height 16
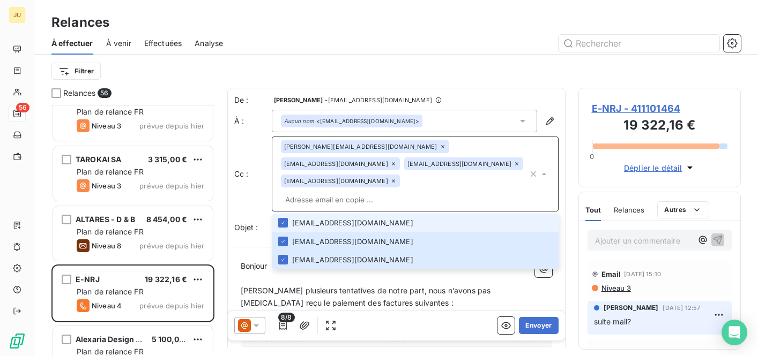
paste input "[PERSON_NAME][EMAIL_ADDRESS][DOMAIN_NAME]"
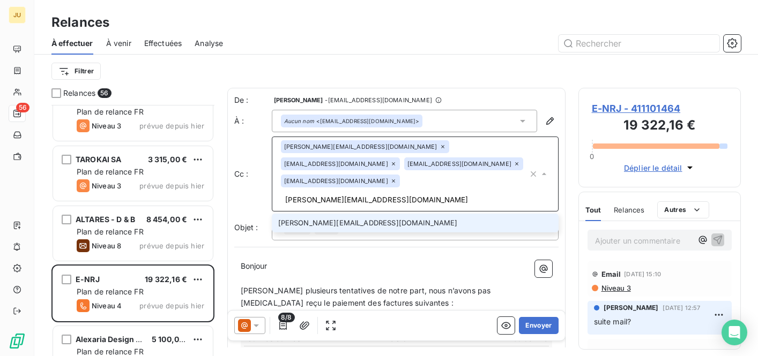
type input "[PERSON_NAME][EMAIL_ADDRESS][DOMAIN_NAME]"
click at [356, 214] on li "[PERSON_NAME][EMAIL_ADDRESS][DOMAIN_NAME]" at bounding box center [415, 223] width 287 height 19
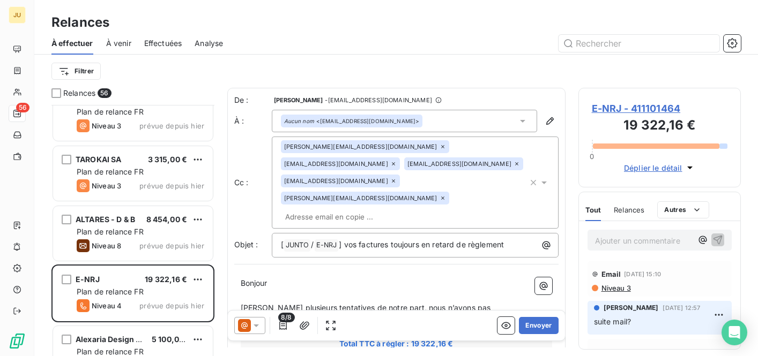
click at [251, 153] on div "Cc : [PERSON_NAME][EMAIL_ADDRESS][DOMAIN_NAME] [EMAIL_ADDRESS][DOMAIN_NAME] [EM…" at bounding box center [396, 183] width 324 height 92
click at [394, 178] on div "[PERSON_NAME][EMAIL_ADDRESS][DOMAIN_NAME] [EMAIL_ADDRESS][DOMAIN_NAME] [EMAIL_A…" at bounding box center [404, 182] width 247 height 85
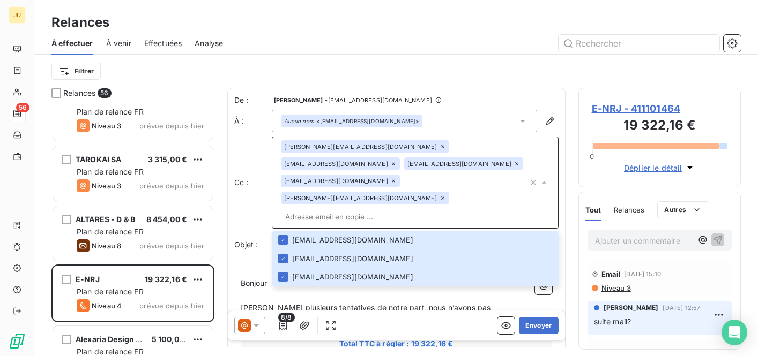
click at [414, 302] on p "[PERSON_NAME] plusieurs tentatives de notre part, nous n’avons pas [MEDICAL_DAT…" at bounding box center [396, 314] width 311 height 25
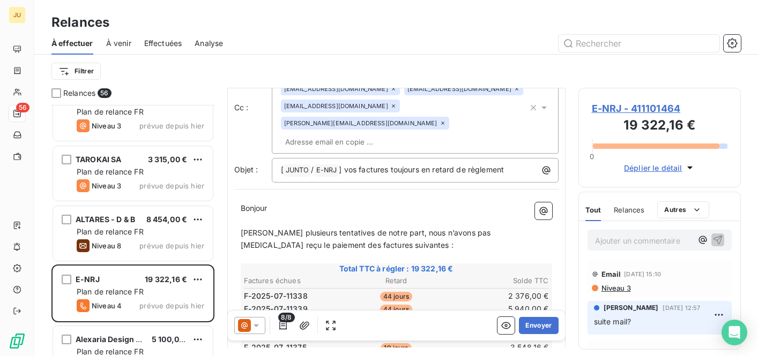
scroll to position [72, 0]
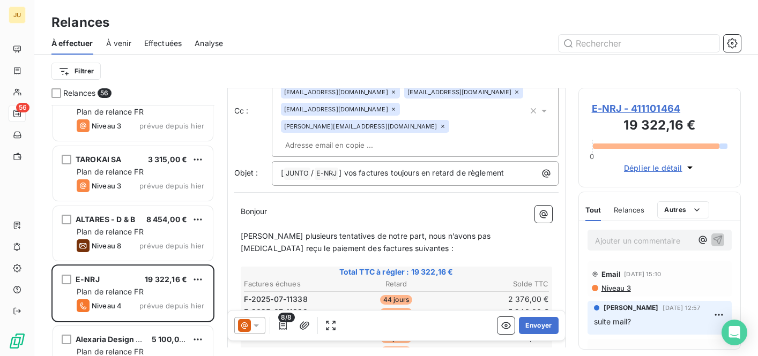
click at [253, 333] on div at bounding box center [249, 325] width 31 height 17
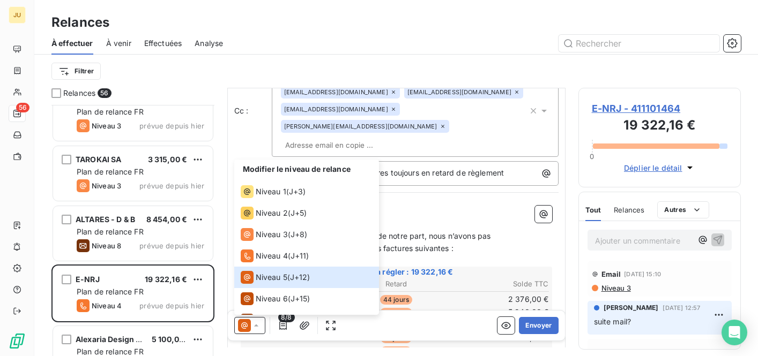
click at [464, 267] on span "Total TTC à régler : 19 322,16 €" at bounding box center [396, 272] width 308 height 11
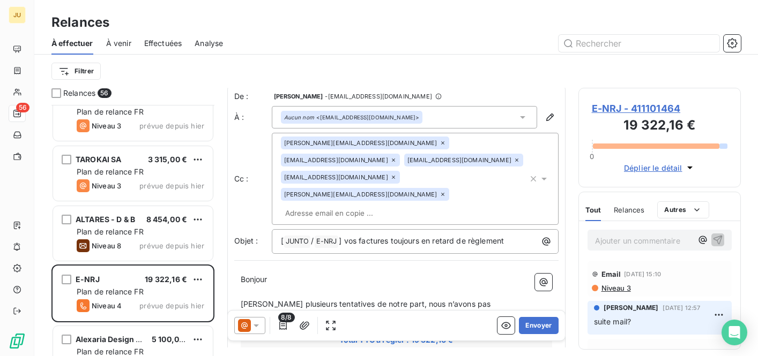
scroll to position [0, 0]
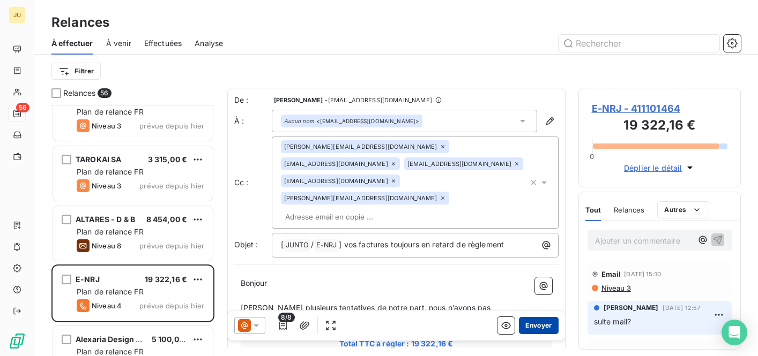
click at [534, 330] on button "Envoyer" at bounding box center [538, 325] width 39 height 17
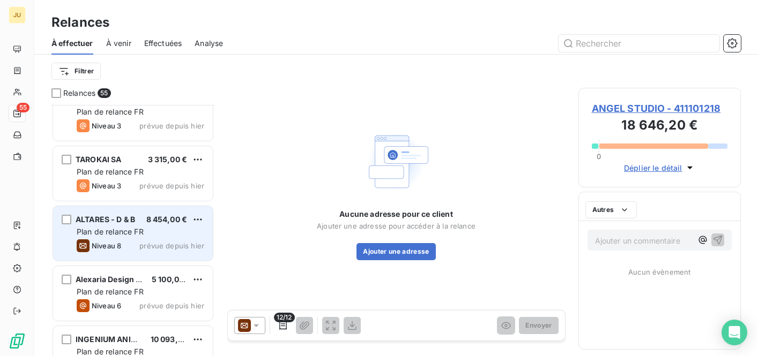
scroll to position [2440, 0]
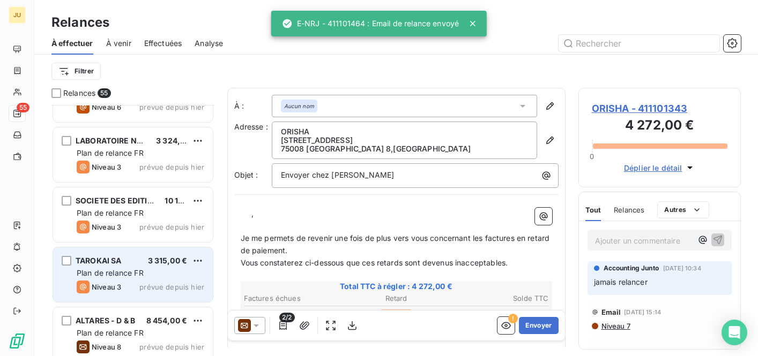
click at [156, 274] on div "Plan de relance FR" at bounding box center [141, 273] width 128 height 11
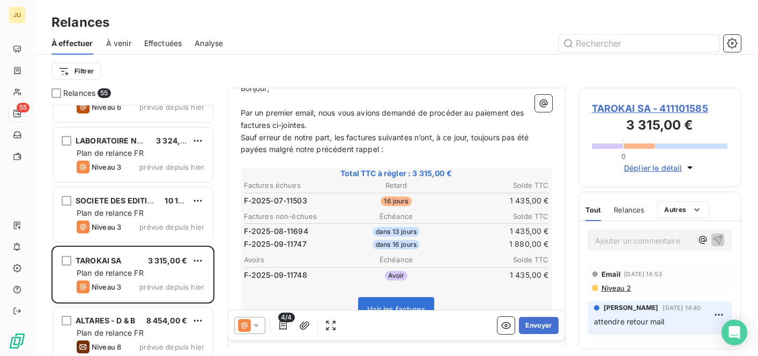
scroll to position [154, 0]
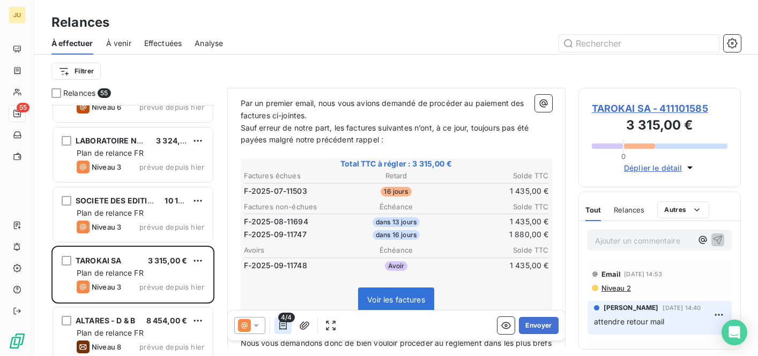
click at [279, 325] on icon "button" at bounding box center [283, 326] width 8 height 9
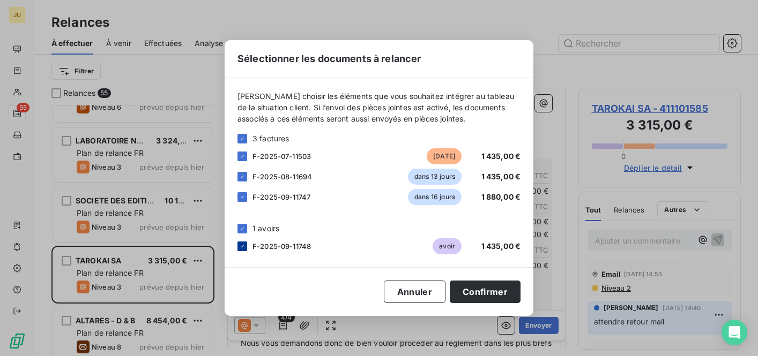
click at [242, 245] on icon at bounding box center [242, 246] width 6 height 6
click at [241, 180] on icon at bounding box center [242, 177] width 6 height 6
click at [487, 288] on button "Confirmer" at bounding box center [485, 292] width 71 height 23
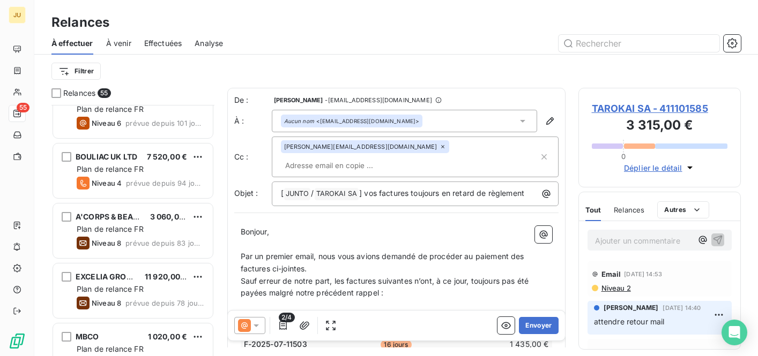
scroll to position [445, 0]
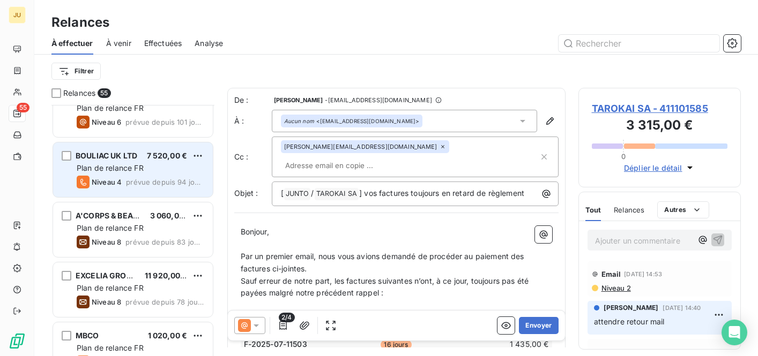
click at [156, 173] on div "Plan de relance FR" at bounding box center [141, 168] width 128 height 11
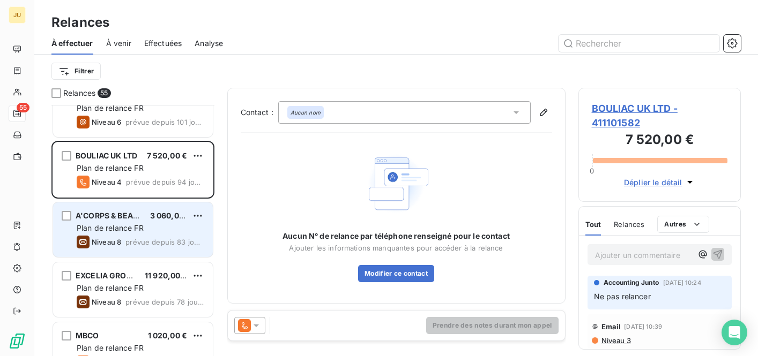
click at [158, 231] on div "Plan de relance FR" at bounding box center [141, 228] width 128 height 11
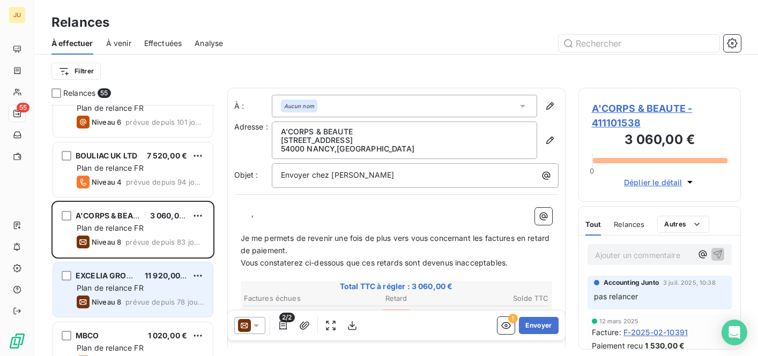
click at [161, 280] on span "11 920,00 €" at bounding box center [166, 275] width 43 height 9
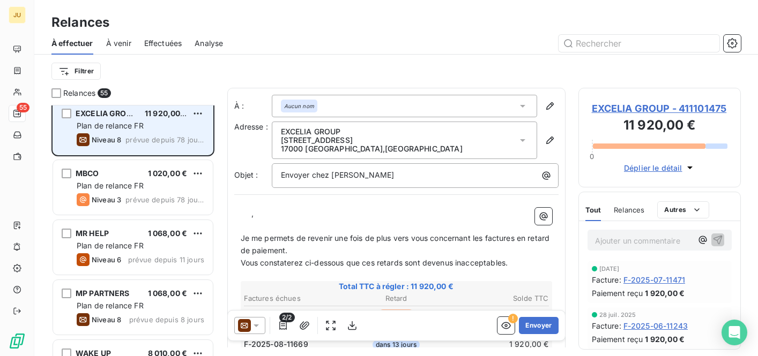
scroll to position [620, 0]
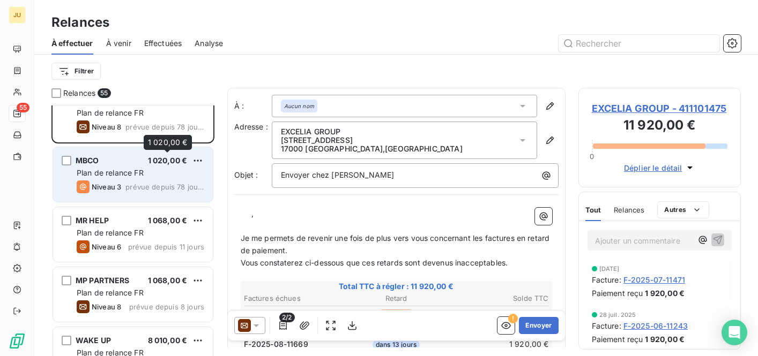
click at [160, 162] on span "1 020,00 €" at bounding box center [168, 160] width 40 height 9
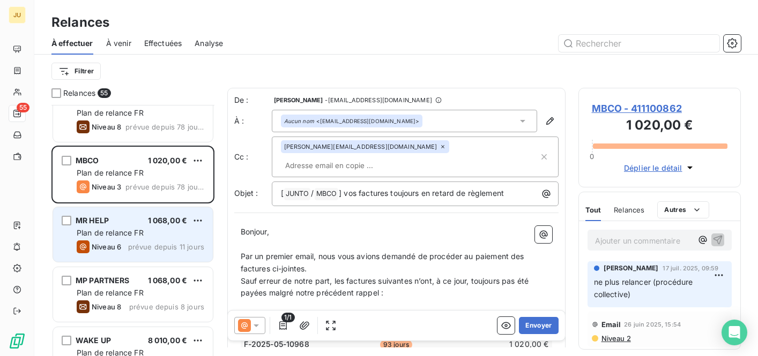
click at [163, 234] on div "Plan de relance FR" at bounding box center [141, 233] width 128 height 11
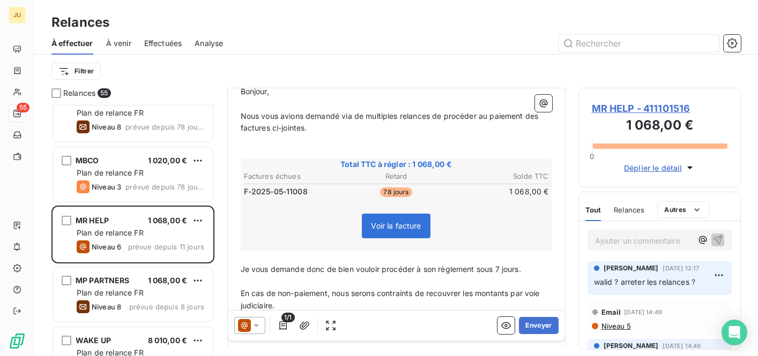
scroll to position [247, 0]
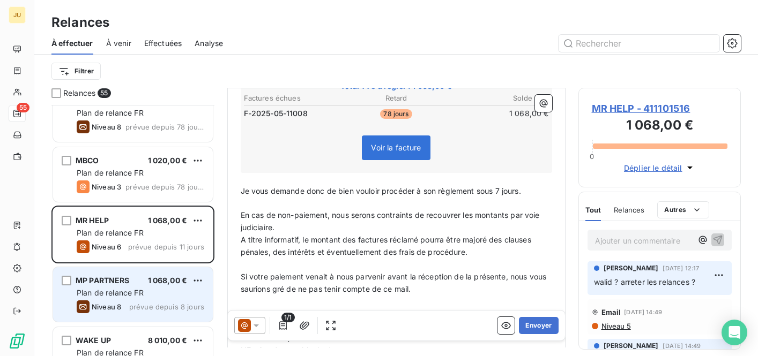
click at [167, 282] on span "1 068,00 €" at bounding box center [168, 280] width 40 height 9
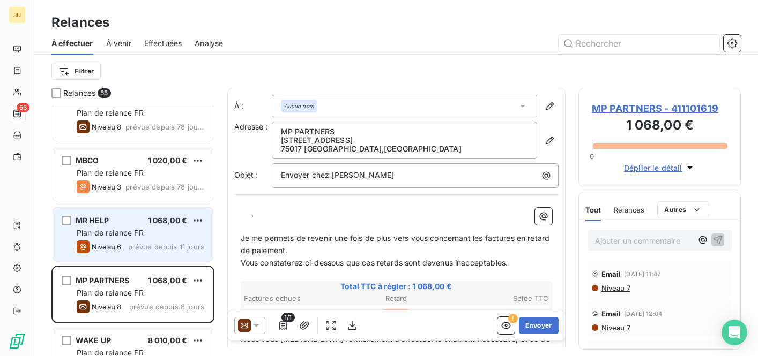
click at [167, 235] on div "Plan de relance FR" at bounding box center [141, 233] width 128 height 11
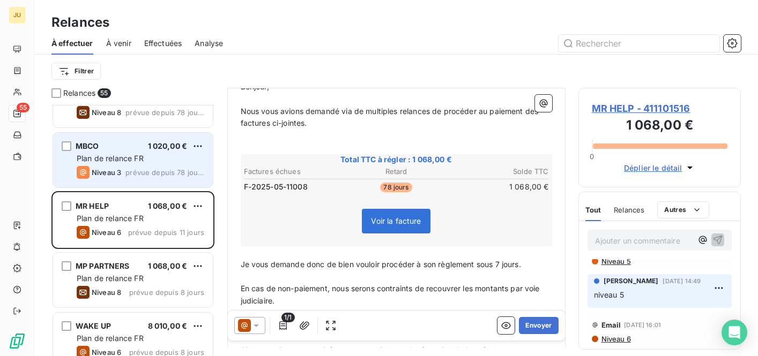
scroll to position [637, 0]
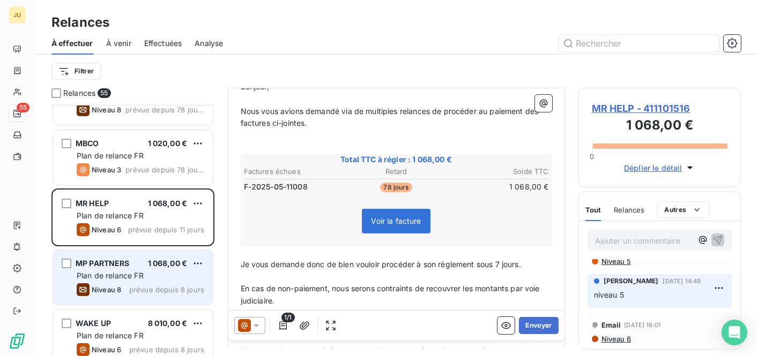
click at [146, 264] on div "MP PARTNERS 1 068,00 €" at bounding box center [141, 264] width 128 height 10
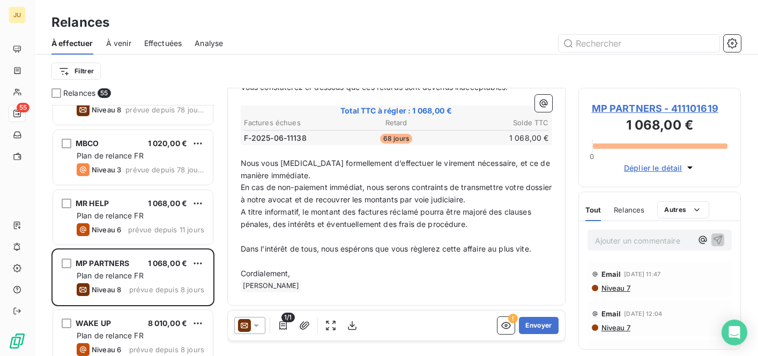
click at [252, 326] on icon at bounding box center [256, 325] width 11 height 11
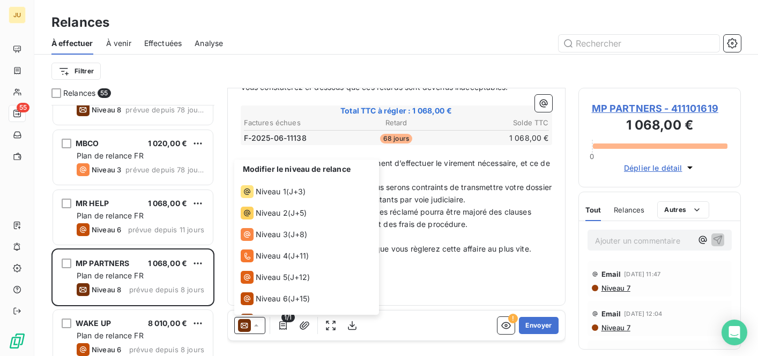
scroll to position [38, 0]
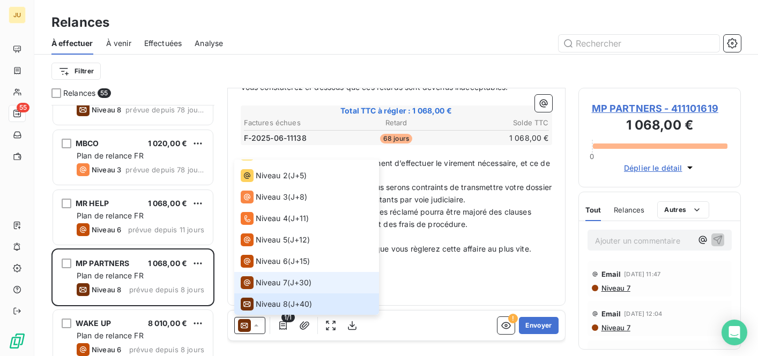
click at [267, 289] on div "Niveau 7" at bounding box center [264, 283] width 47 height 13
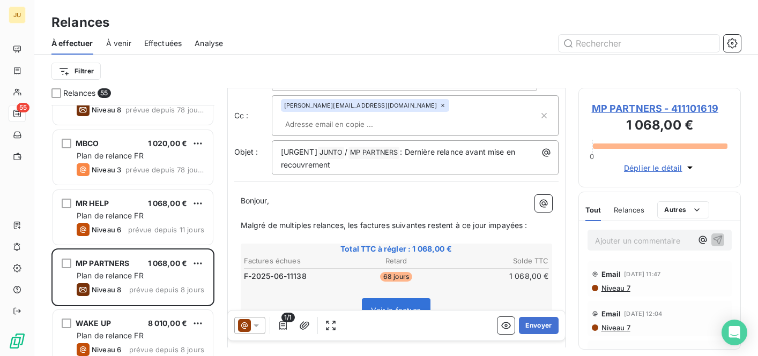
scroll to position [0, 0]
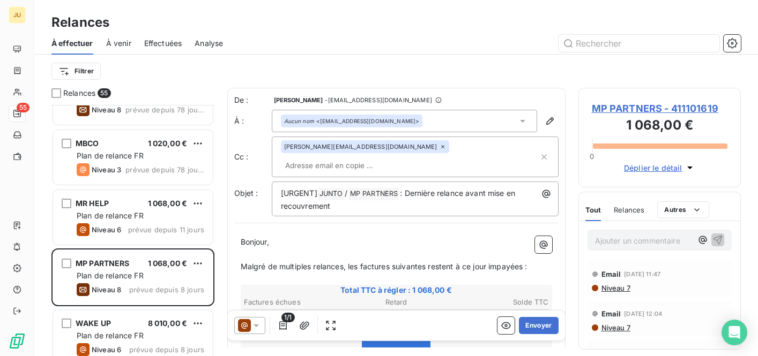
click at [404, 158] on input "text" at bounding box center [343, 166] width 124 height 16
paste input "[PERSON_NAME][EMAIL_ADDRESS][DOMAIN_NAME]"
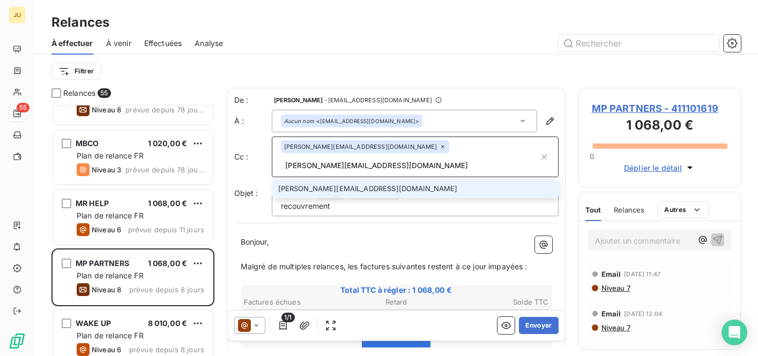
type input "[PERSON_NAME][EMAIL_ADDRESS][DOMAIN_NAME]"
click at [388, 180] on li "[PERSON_NAME][EMAIL_ADDRESS][DOMAIN_NAME]" at bounding box center [415, 189] width 287 height 19
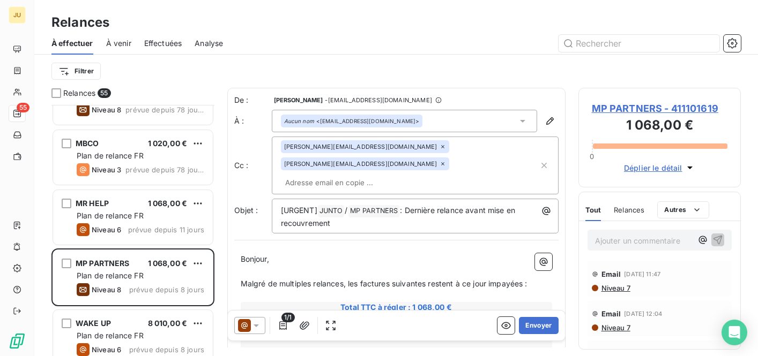
click at [434, 164] on div "[PERSON_NAME][EMAIL_ADDRESS][DOMAIN_NAME] [DOMAIN_NAME][EMAIL_ADDRESS][DOMAIN_N…" at bounding box center [410, 165] width 258 height 50
paste input "[PERSON_NAME][EMAIL_ADDRESS][DOMAIN_NAME]"
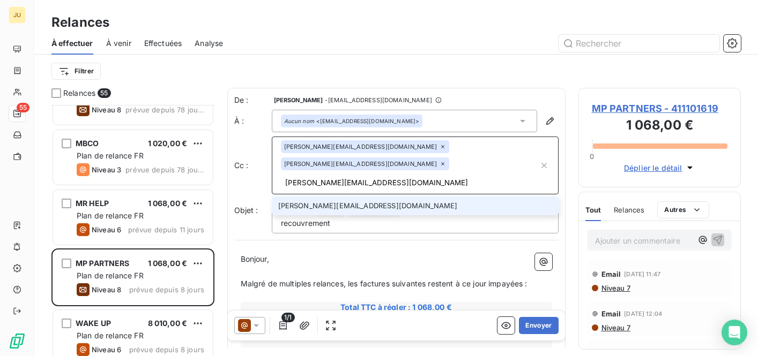
type input "[PERSON_NAME][EMAIL_ADDRESS][DOMAIN_NAME]"
click at [406, 197] on li "[PERSON_NAME][EMAIL_ADDRESS][DOMAIN_NAME]" at bounding box center [415, 206] width 287 height 19
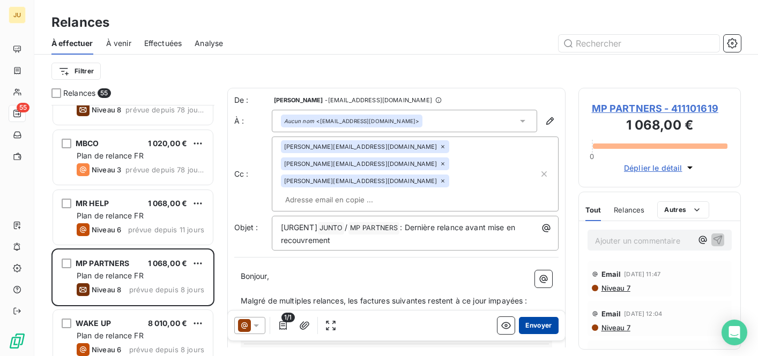
click at [540, 325] on button "Envoyer" at bounding box center [538, 325] width 39 height 17
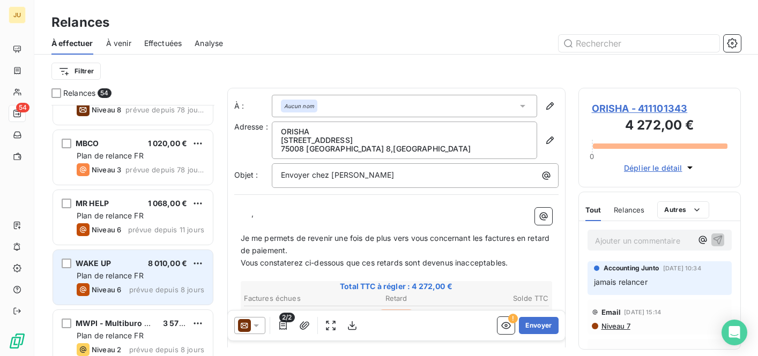
click at [103, 278] on span "Plan de relance FR" at bounding box center [110, 275] width 67 height 9
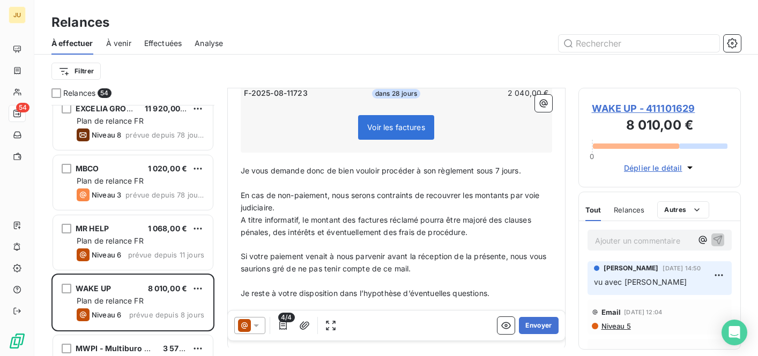
scroll to position [336, 0]
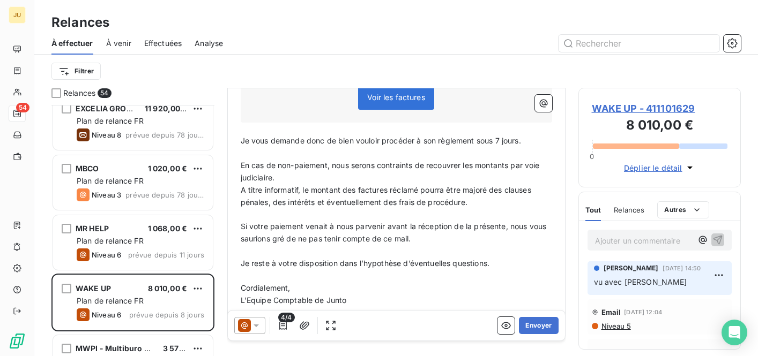
click at [250, 321] on icon at bounding box center [244, 325] width 13 height 13
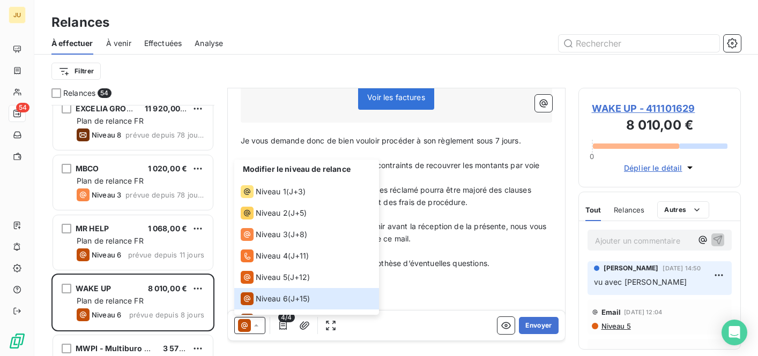
click at [454, 245] on p "﻿" at bounding box center [396, 251] width 311 height 12
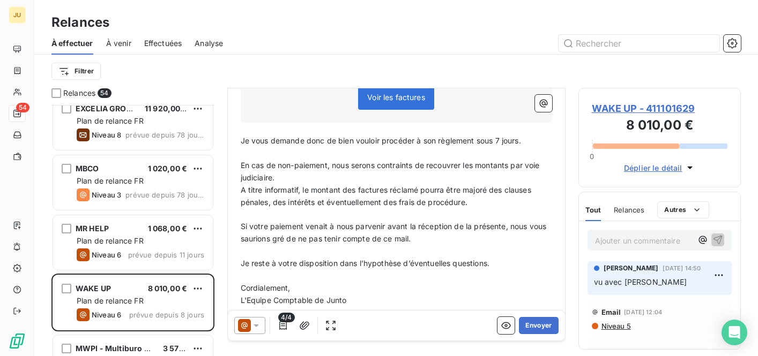
click at [256, 325] on icon at bounding box center [255, 326] width 5 height 3
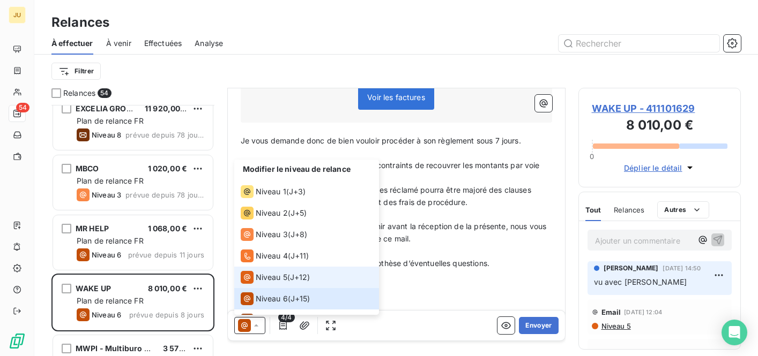
click at [278, 282] on span "Niveau 5" at bounding box center [272, 277] width 32 height 11
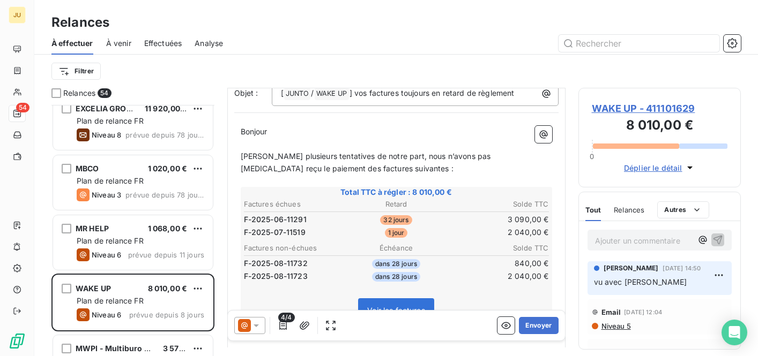
scroll to position [0, 0]
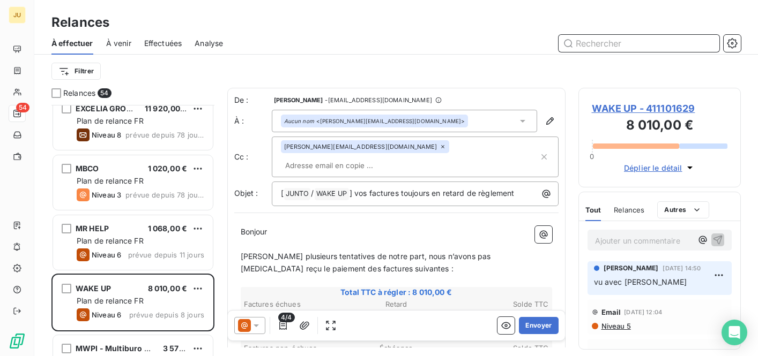
click at [634, 43] on input "text" at bounding box center [638, 43] width 161 height 17
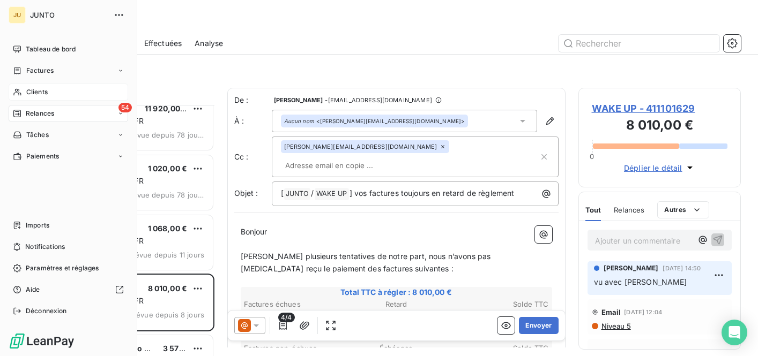
click at [35, 91] on span "Clients" at bounding box center [36, 92] width 21 height 10
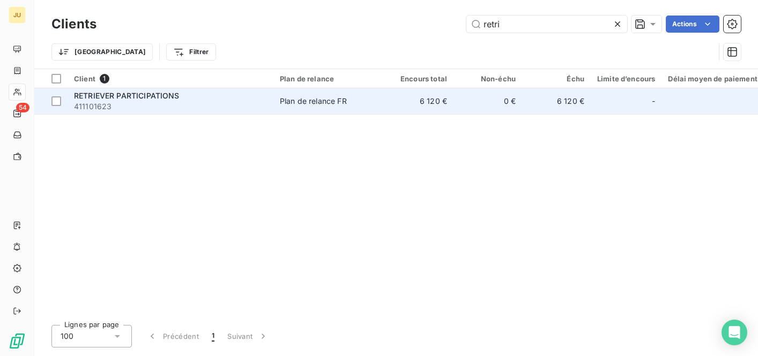
type input "retri"
click at [383, 92] on td "Plan de relance FR" at bounding box center [328, 101] width 111 height 26
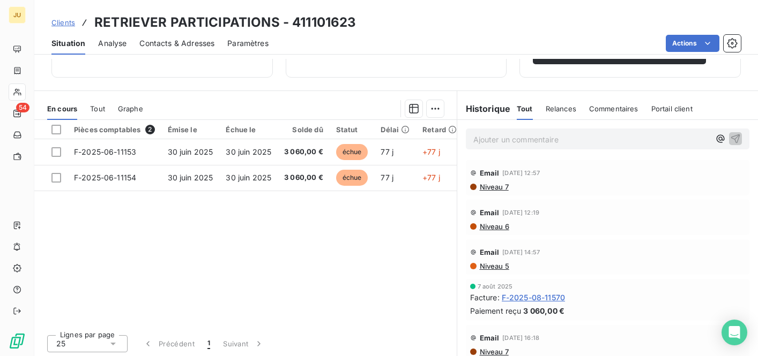
scroll to position [208, 0]
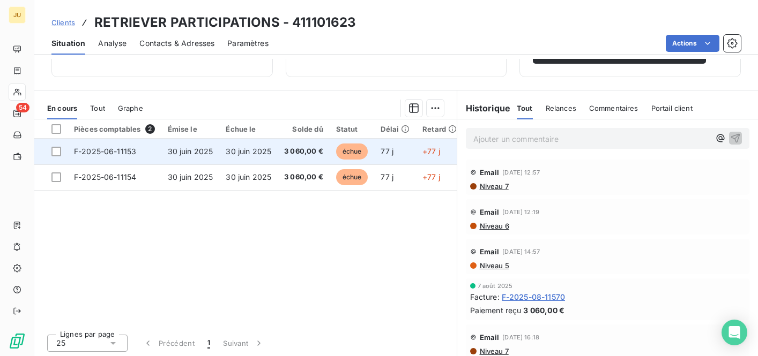
click at [286, 157] on td "3 060,00 €" at bounding box center [304, 152] width 52 height 26
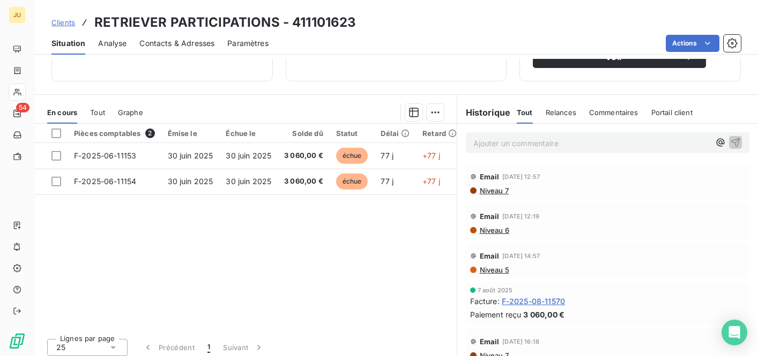
scroll to position [210, 0]
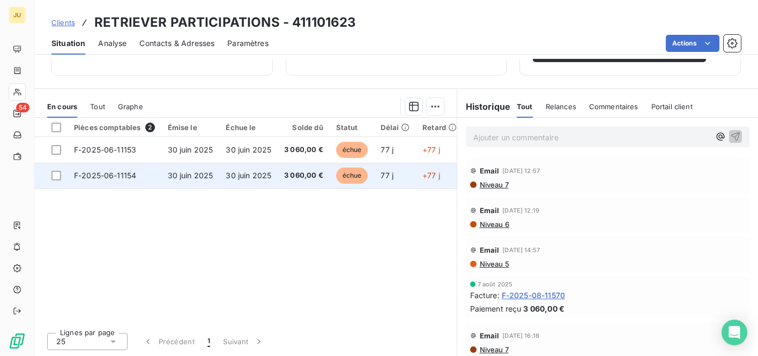
click at [254, 180] on td "30 juin 2025" at bounding box center [248, 176] width 58 height 26
